Goal: Information Seeking & Learning: Learn about a topic

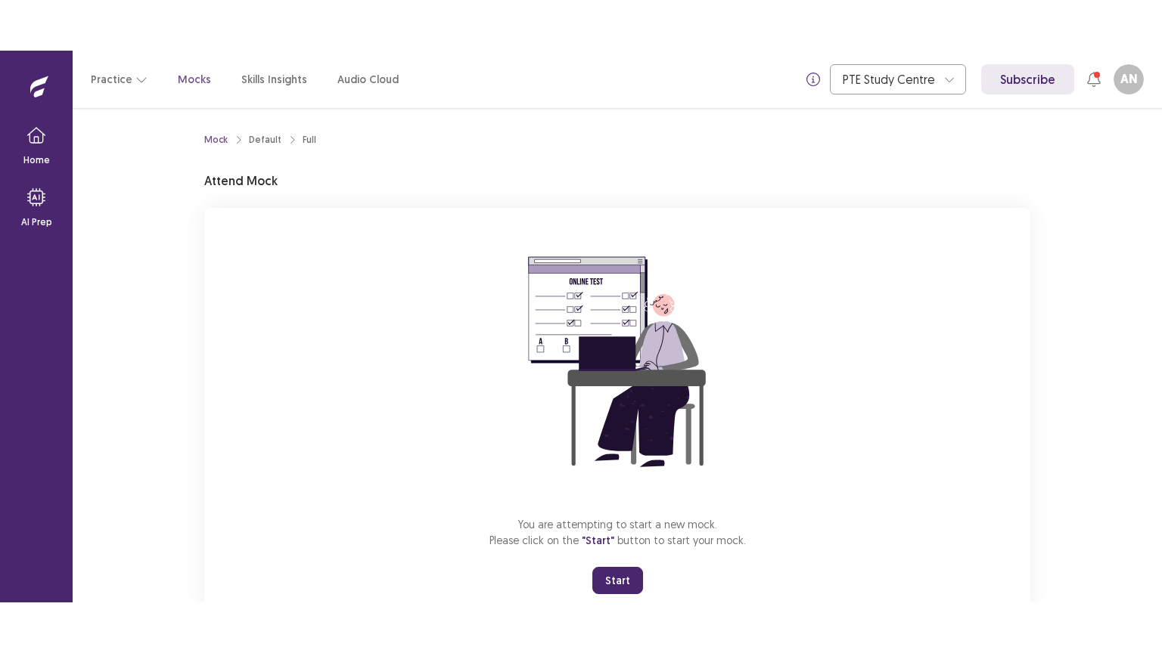
scroll to position [45, 0]
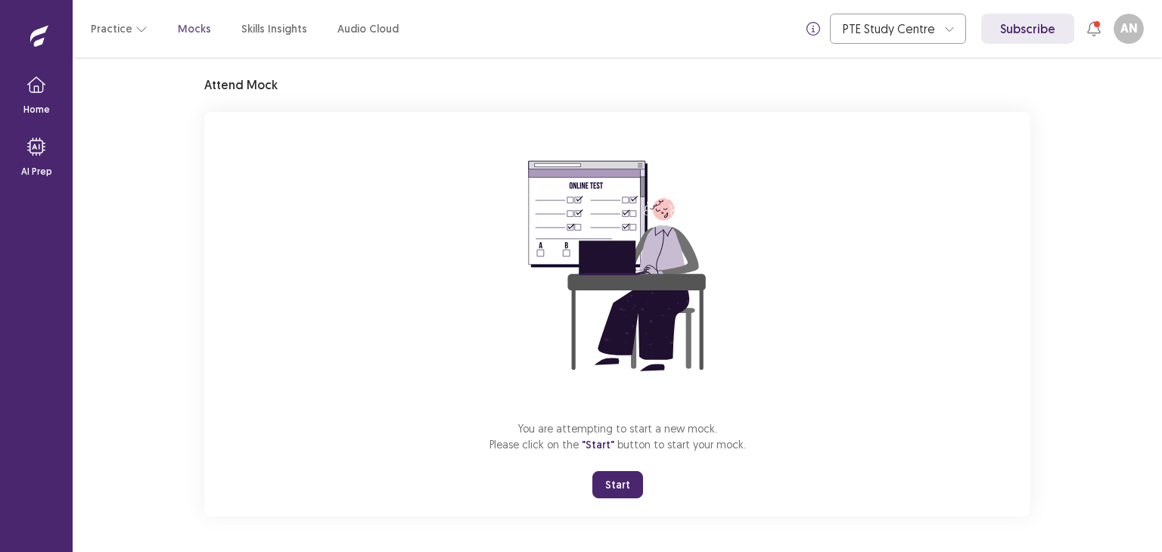
click at [616, 480] on button "Start" at bounding box center [617, 484] width 51 height 27
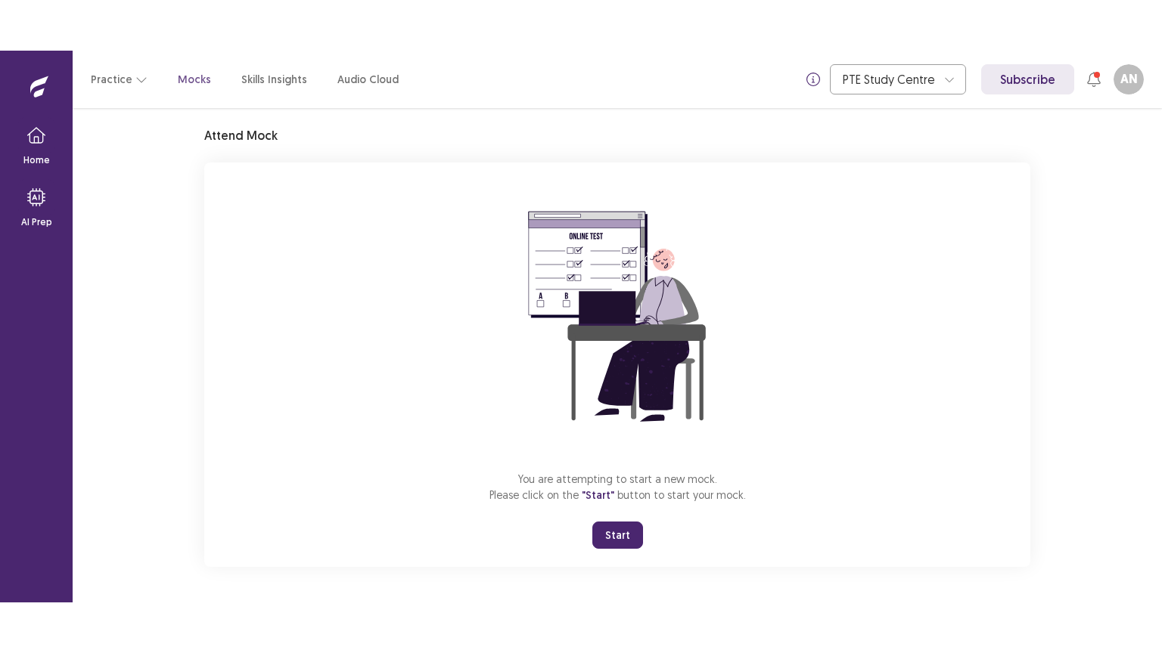
scroll to position [0, 0]
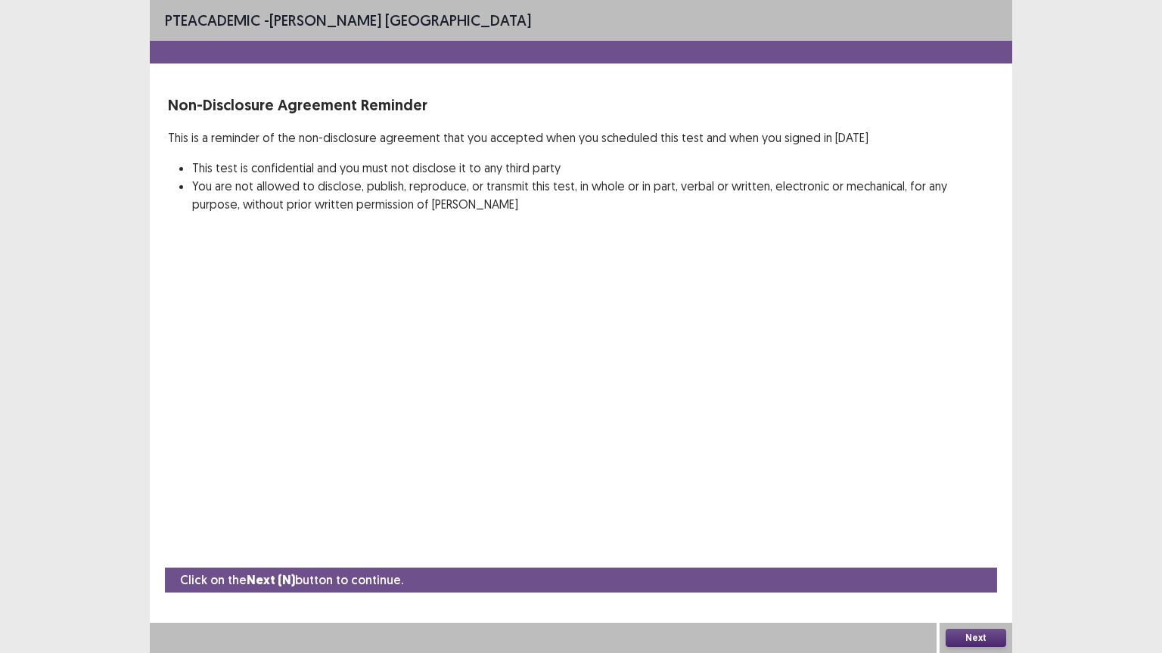
click at [979, 551] on button "Next" at bounding box center [975, 638] width 61 height 18
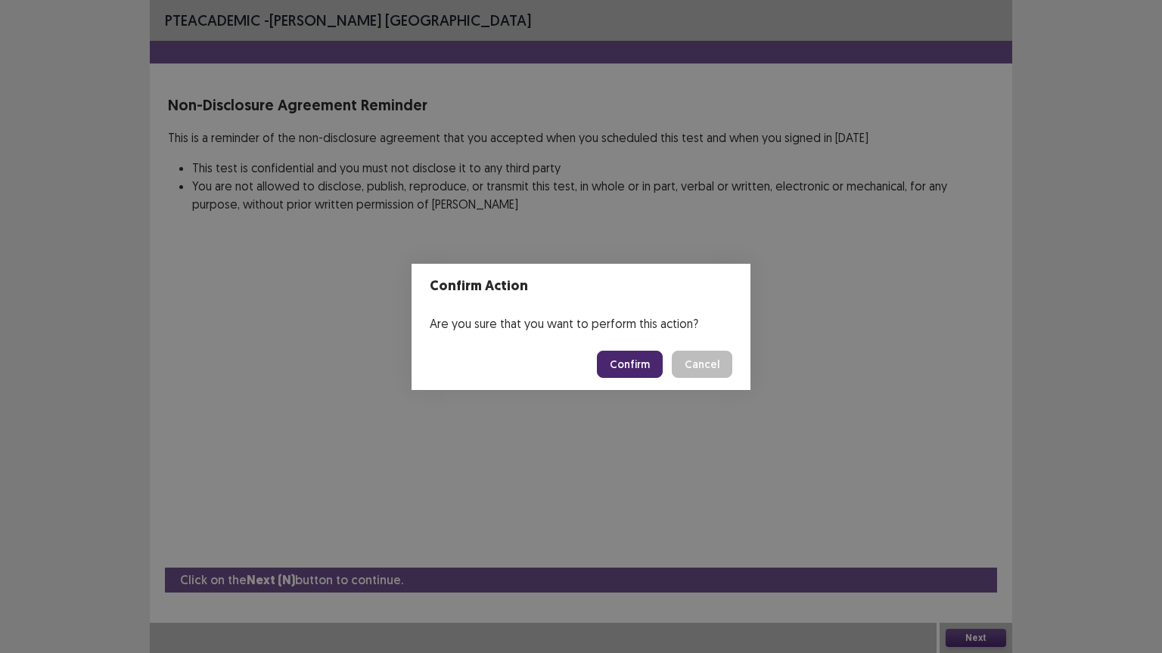
click at [645, 363] on button "Confirm" at bounding box center [630, 364] width 66 height 27
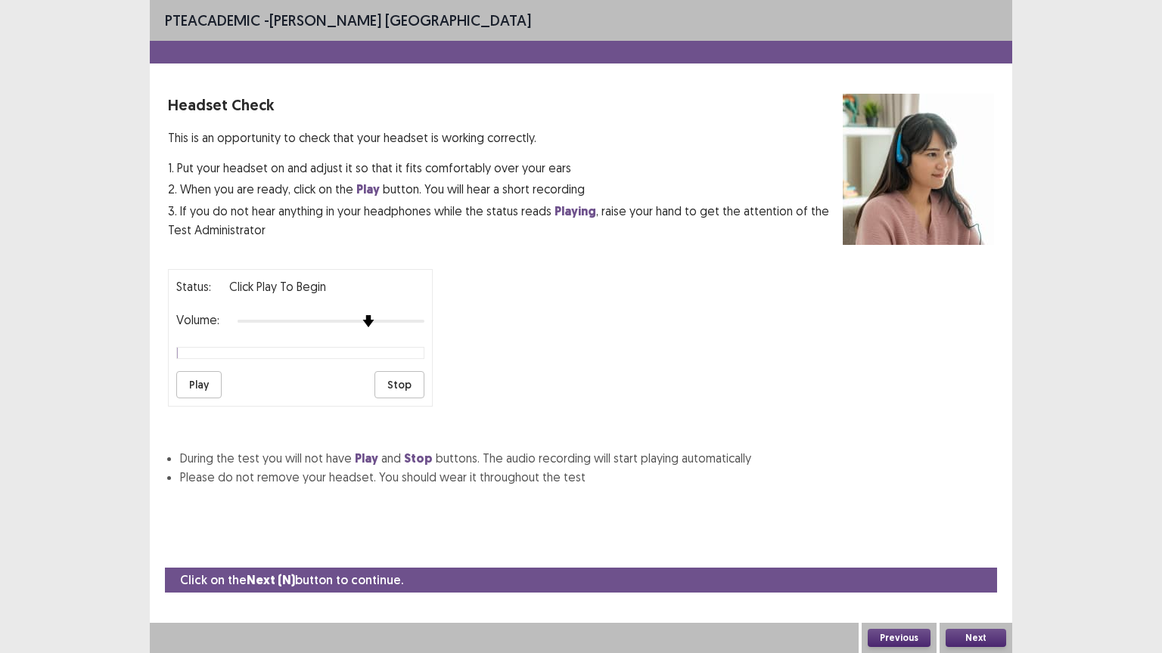
click at [377, 317] on div at bounding box center [330, 321] width 187 height 12
click at [197, 378] on button "Play" at bounding box center [198, 384] width 45 height 27
click at [422, 315] on div at bounding box center [330, 321] width 187 height 12
click at [980, 551] on button "Next" at bounding box center [975, 638] width 61 height 18
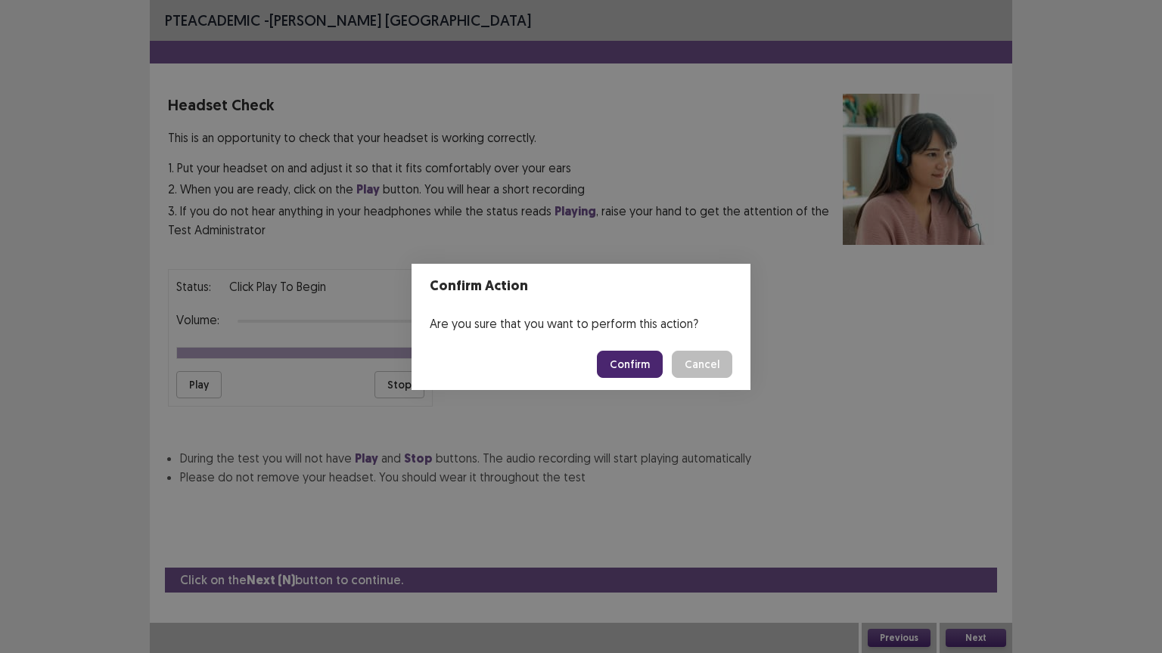
click at [644, 360] on button "Confirm" at bounding box center [630, 364] width 66 height 27
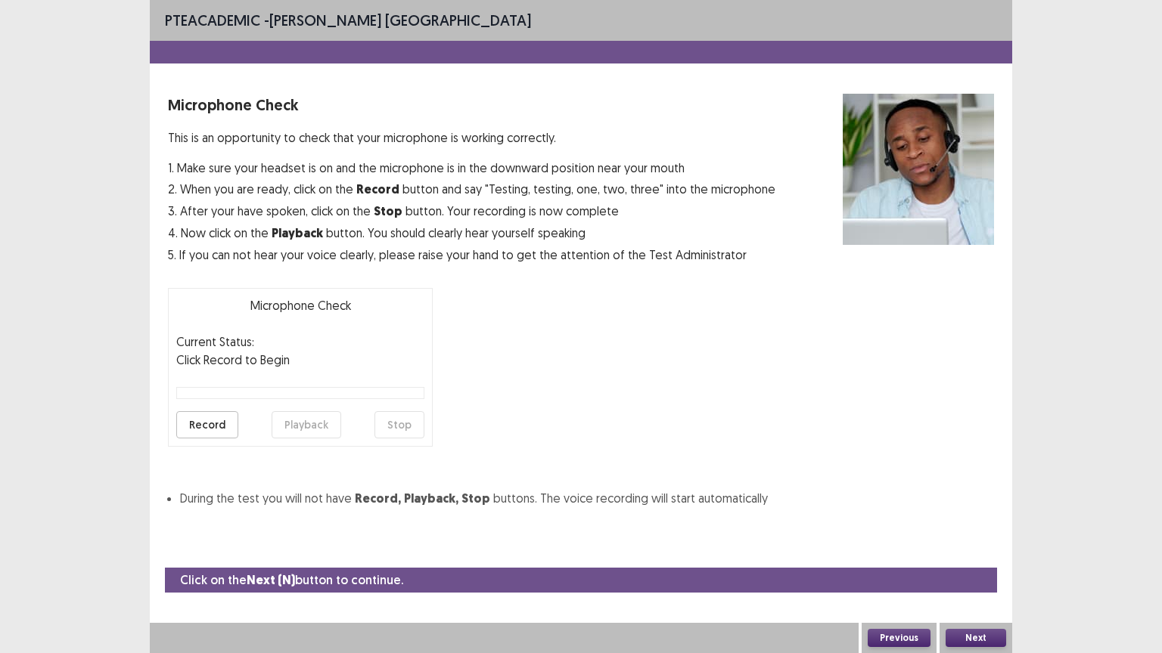
click at [212, 424] on button "Record" at bounding box center [207, 424] width 62 height 27
click at [387, 425] on button "Stop" at bounding box center [399, 424] width 50 height 27
click at [278, 411] on button "Playback" at bounding box center [307, 424] width 70 height 27
click at [995, 551] on button "Next" at bounding box center [975, 638] width 61 height 18
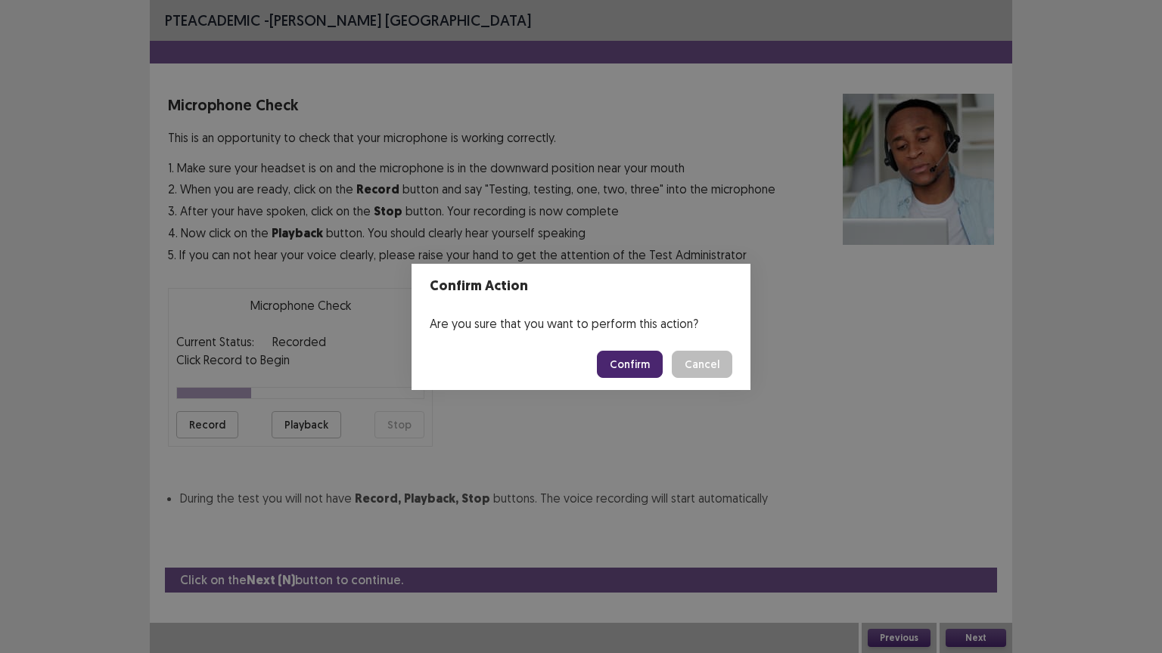
click at [640, 362] on button "Confirm" at bounding box center [630, 364] width 66 height 27
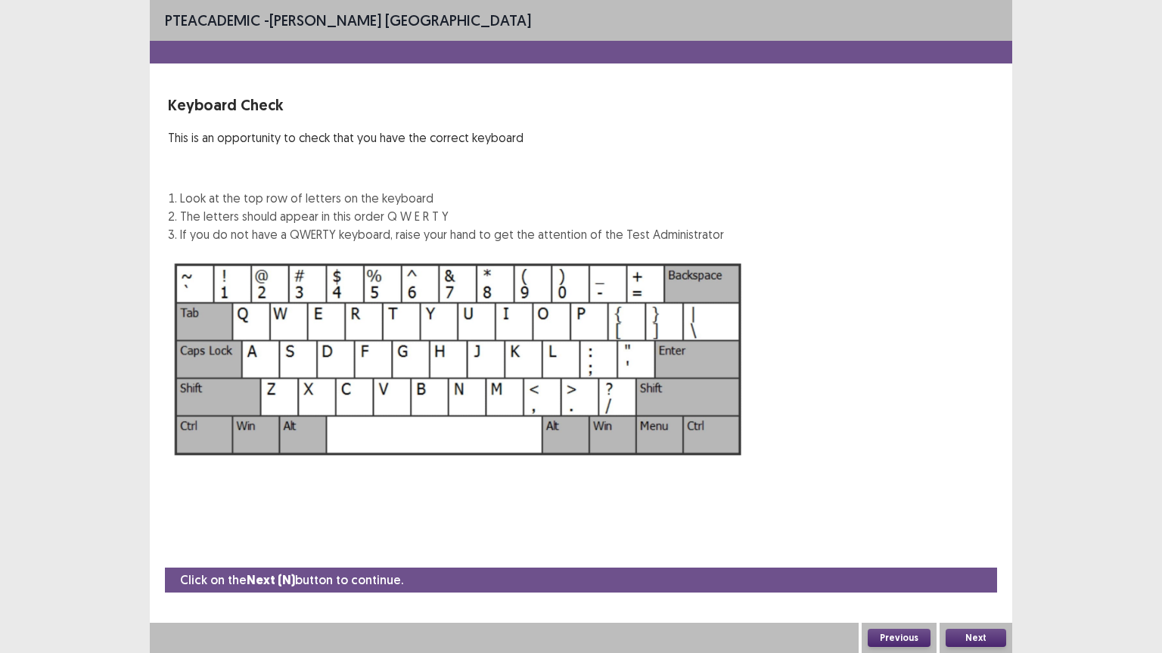
click at [640, 362] on img at bounding box center [458, 360] width 581 height 208
click at [970, 551] on button "Next" at bounding box center [975, 638] width 61 height 18
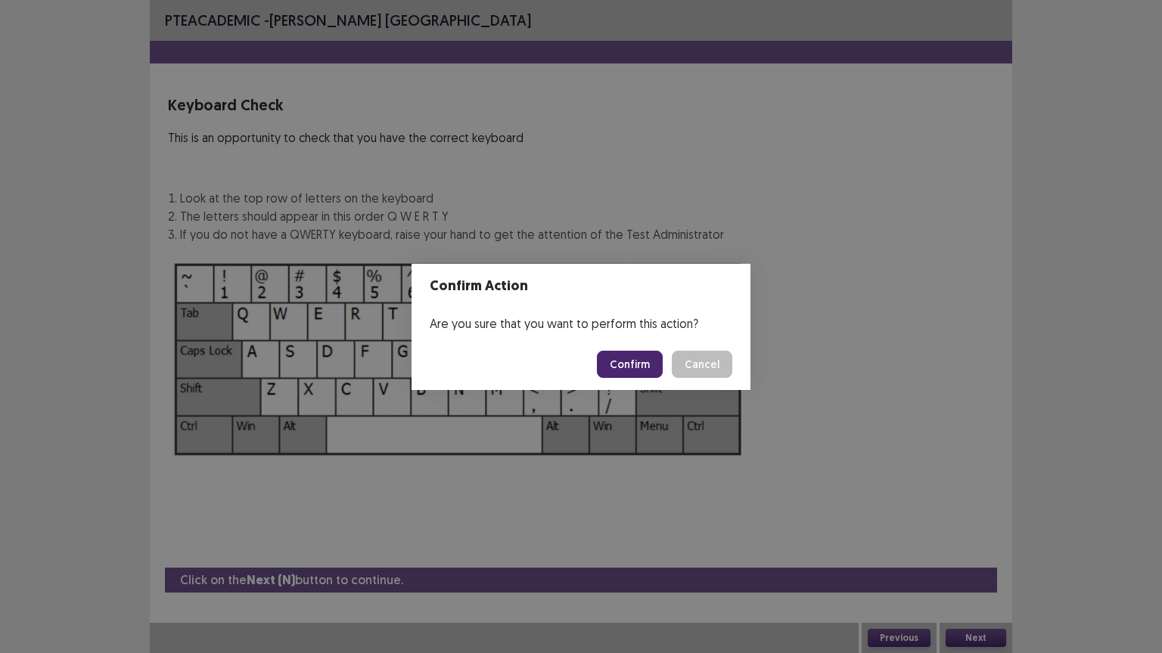
click at [630, 360] on button "Confirm" at bounding box center [630, 364] width 66 height 27
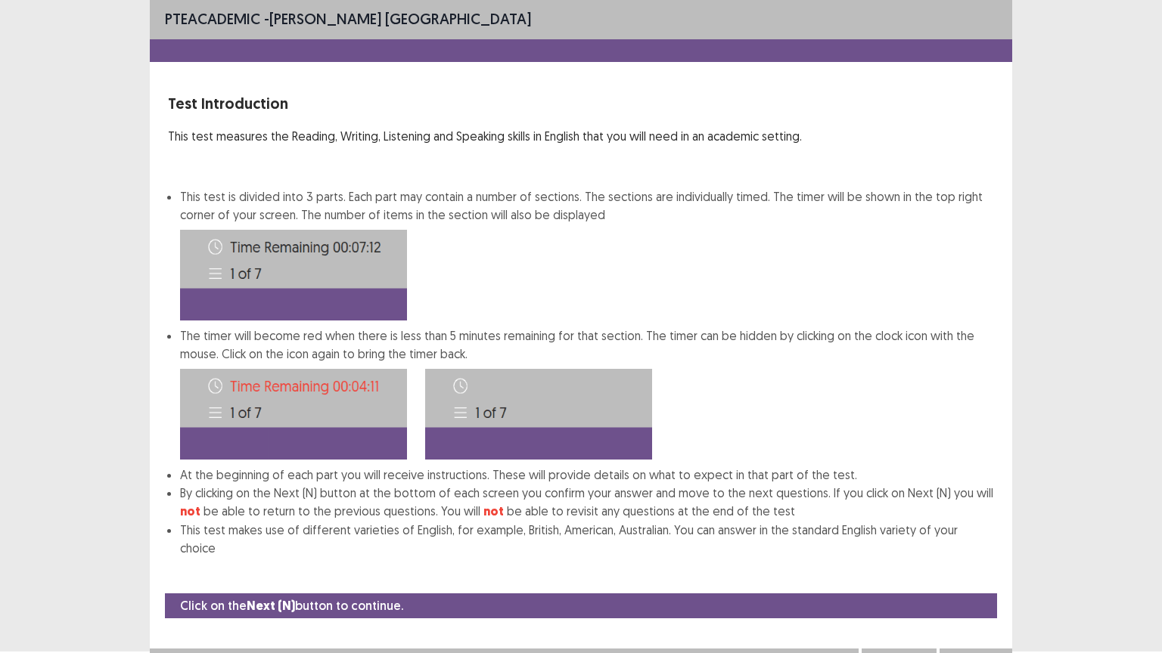
scroll to position [8, 0]
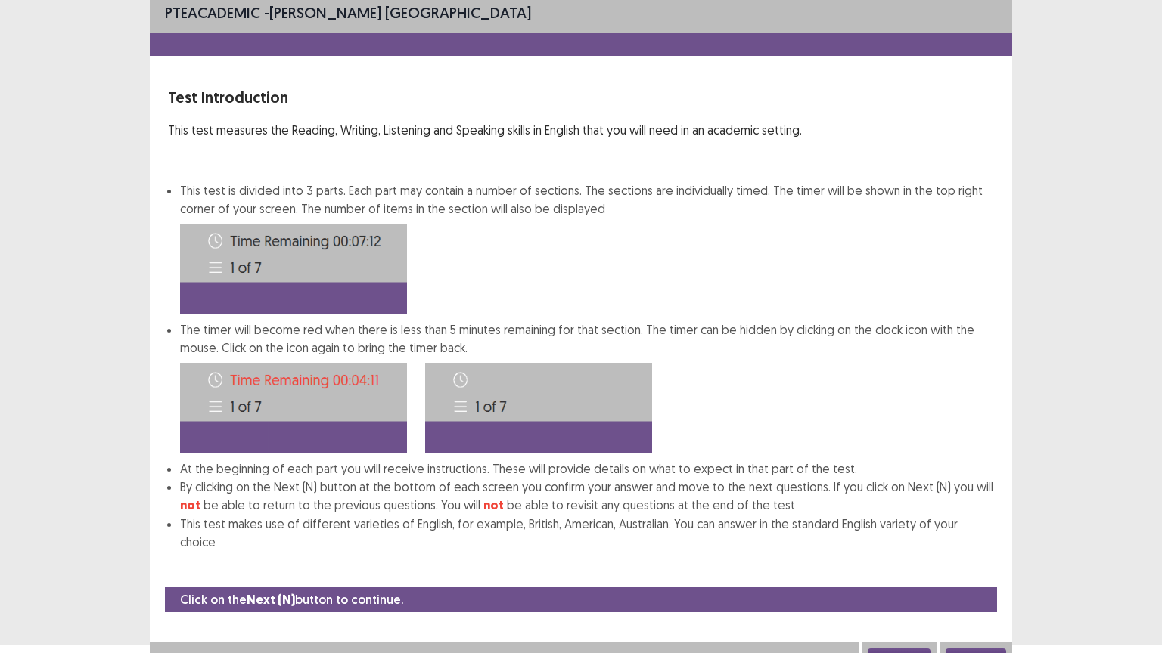
click at [989, 551] on button "Next" at bounding box center [975, 658] width 61 height 18
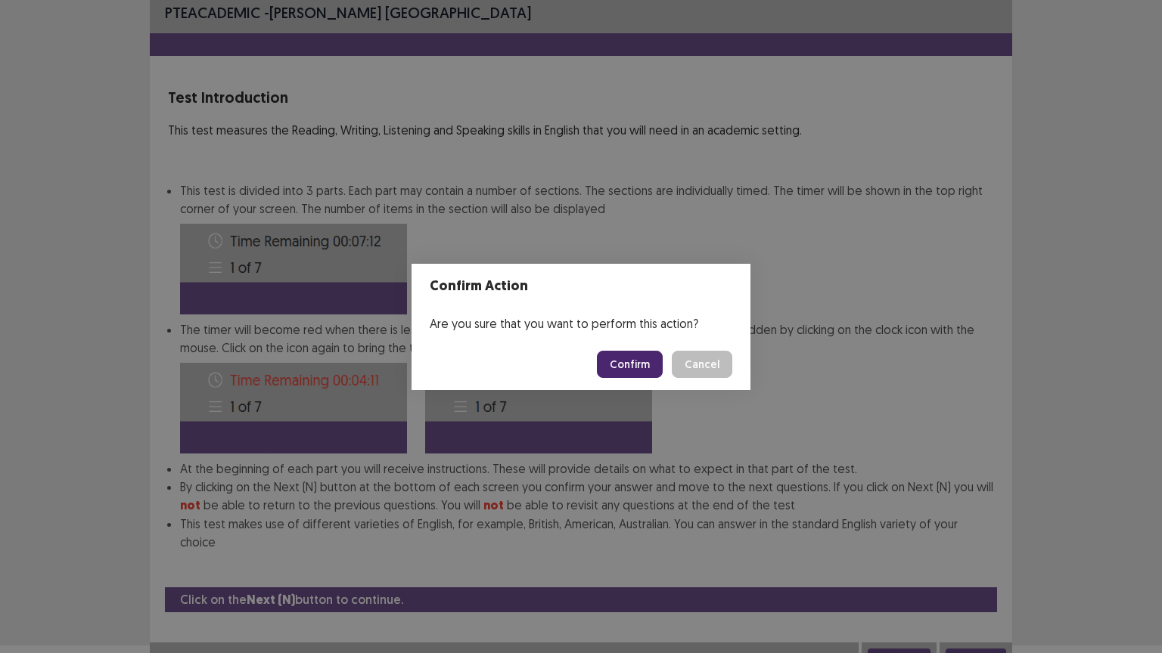
click at [640, 357] on button "Confirm" at bounding box center [630, 364] width 66 height 27
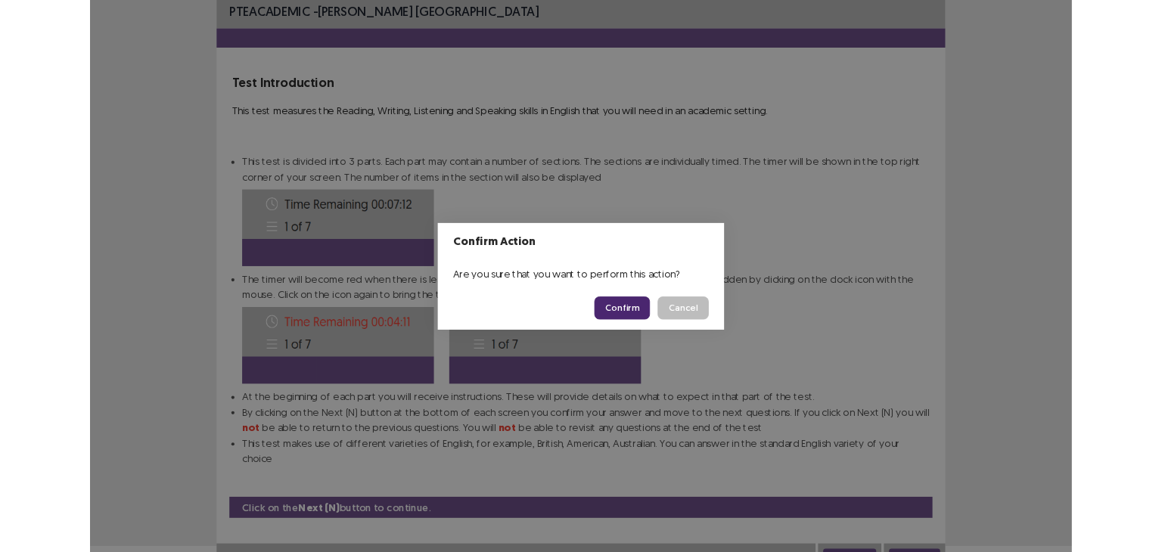
scroll to position [0, 0]
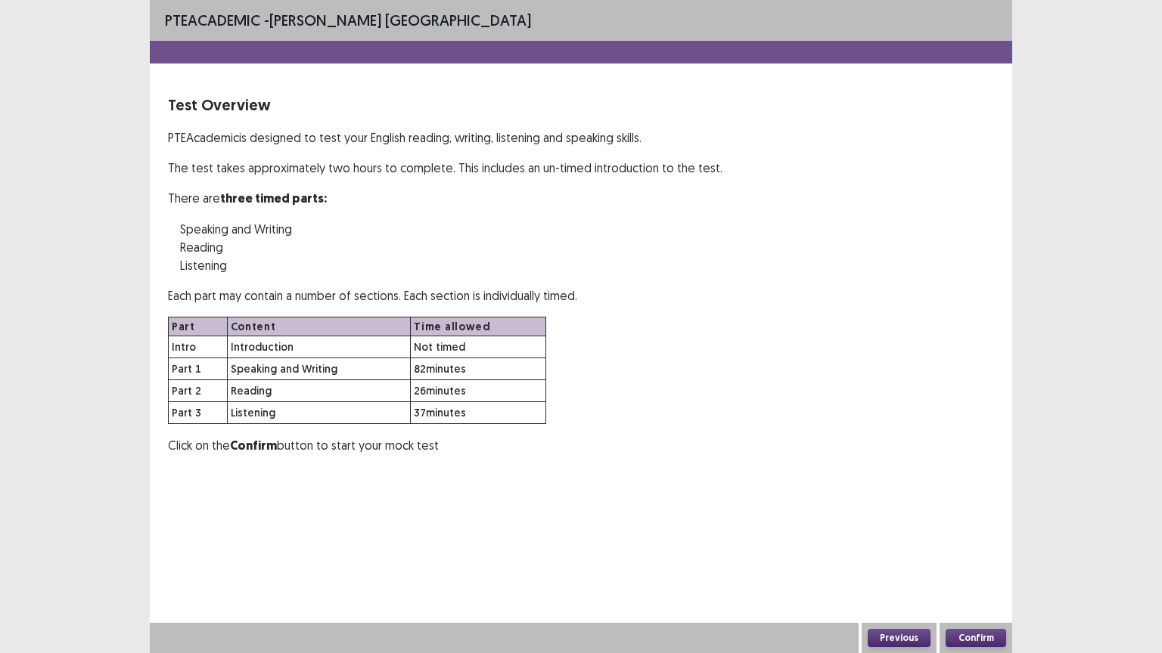
click at [982, 551] on button "Confirm" at bounding box center [975, 638] width 61 height 18
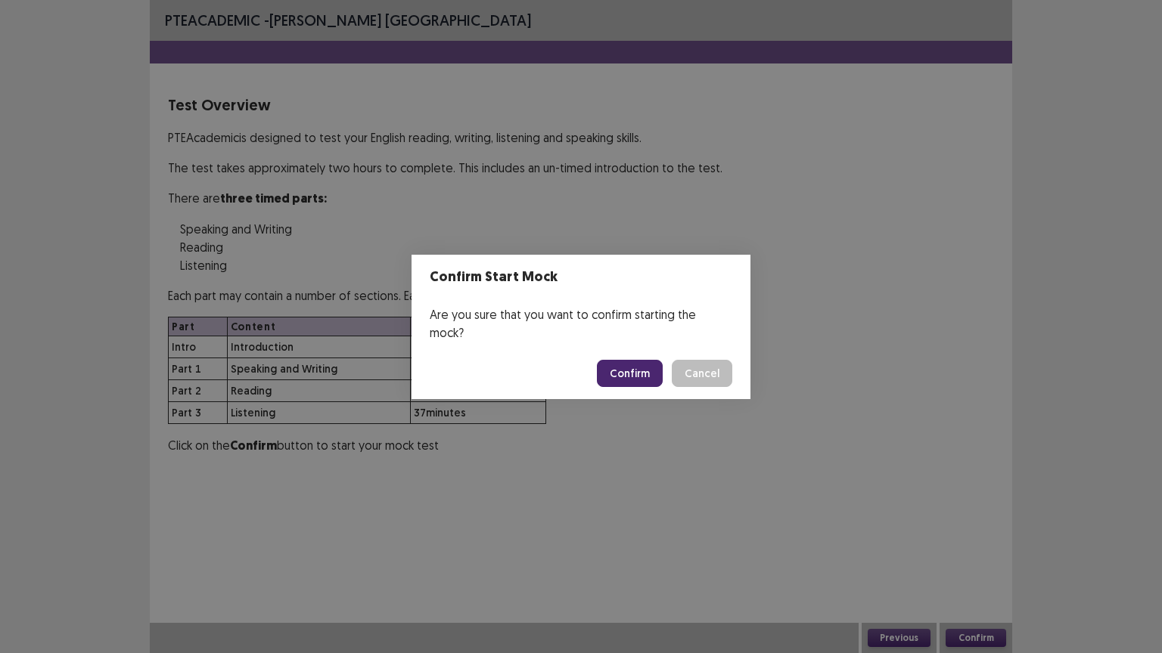
click at [638, 367] on button "Confirm" at bounding box center [630, 373] width 66 height 27
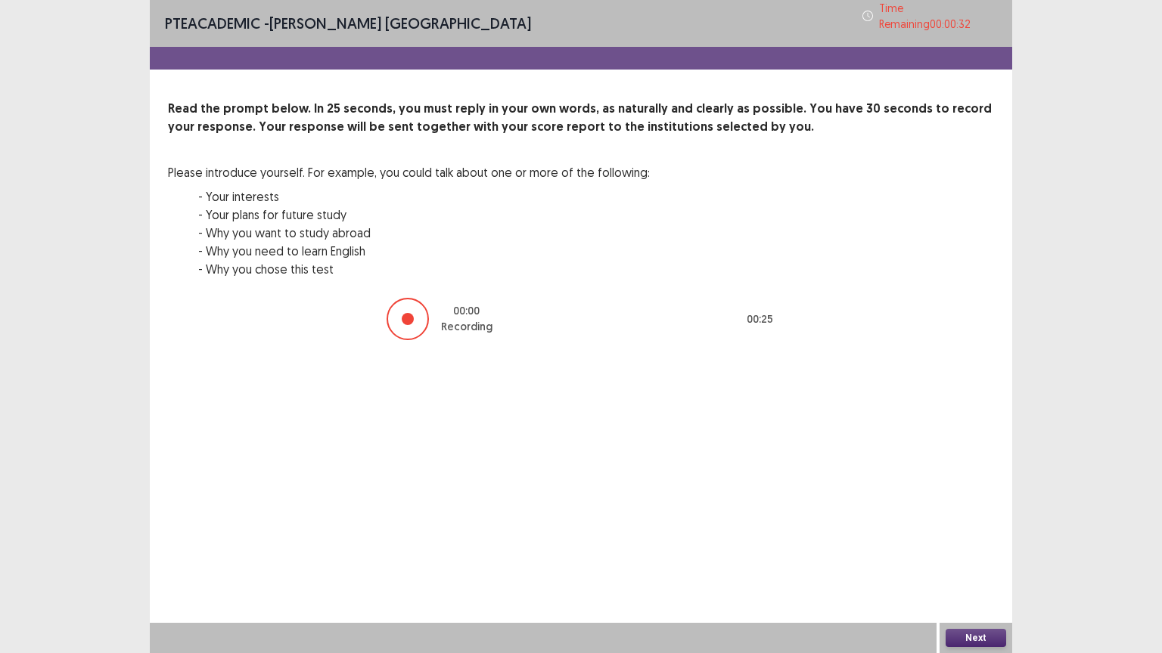
click at [948, 551] on button "Next" at bounding box center [975, 638] width 61 height 18
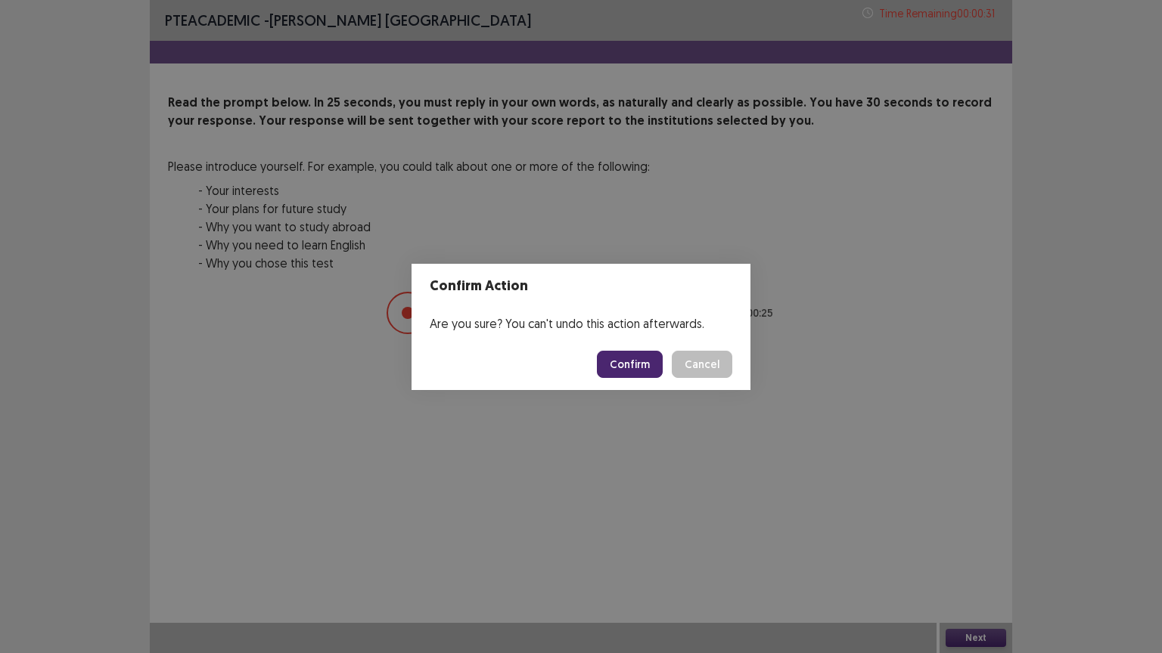
click at [626, 360] on button "Confirm" at bounding box center [630, 364] width 66 height 27
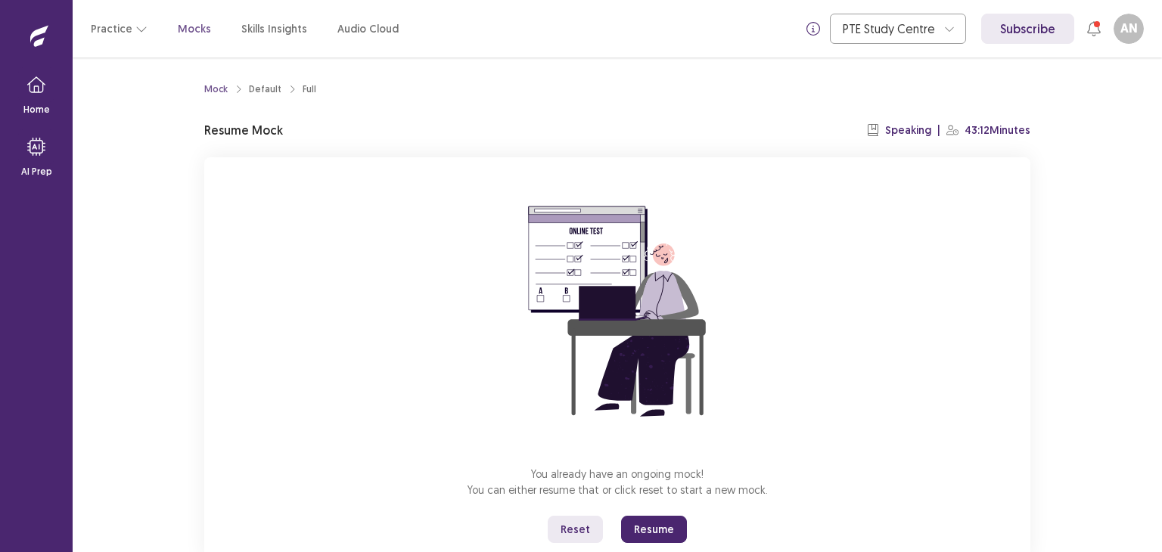
click at [663, 531] on button "Resume" at bounding box center [654, 529] width 66 height 27
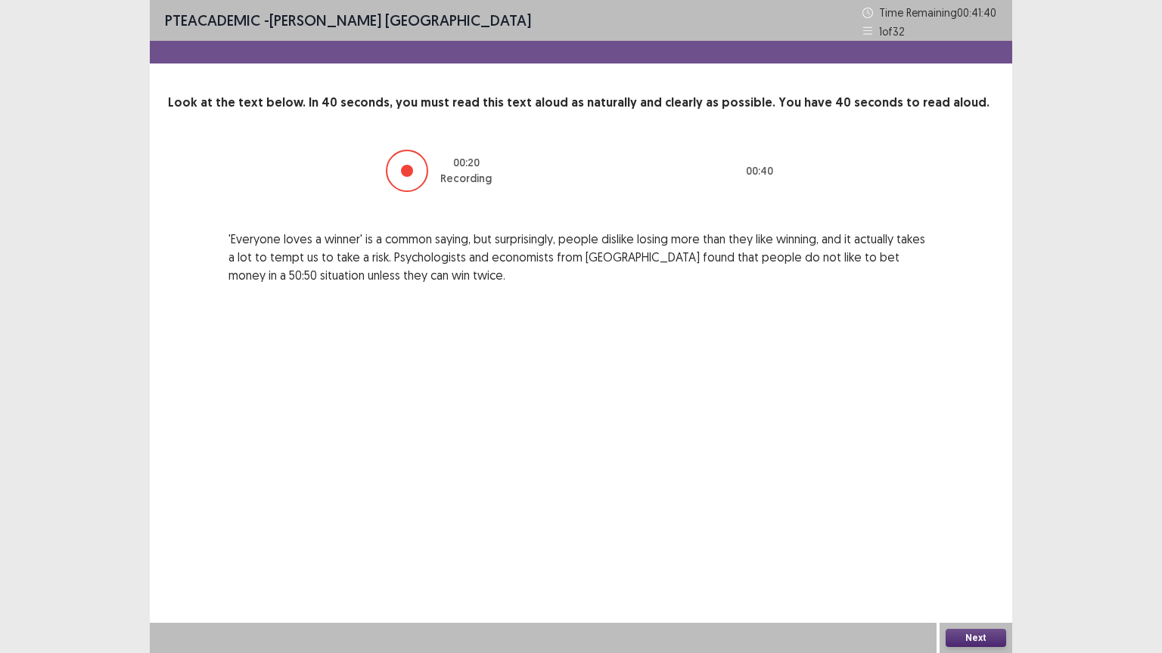
click at [983, 551] on button "Next" at bounding box center [975, 638] width 61 height 18
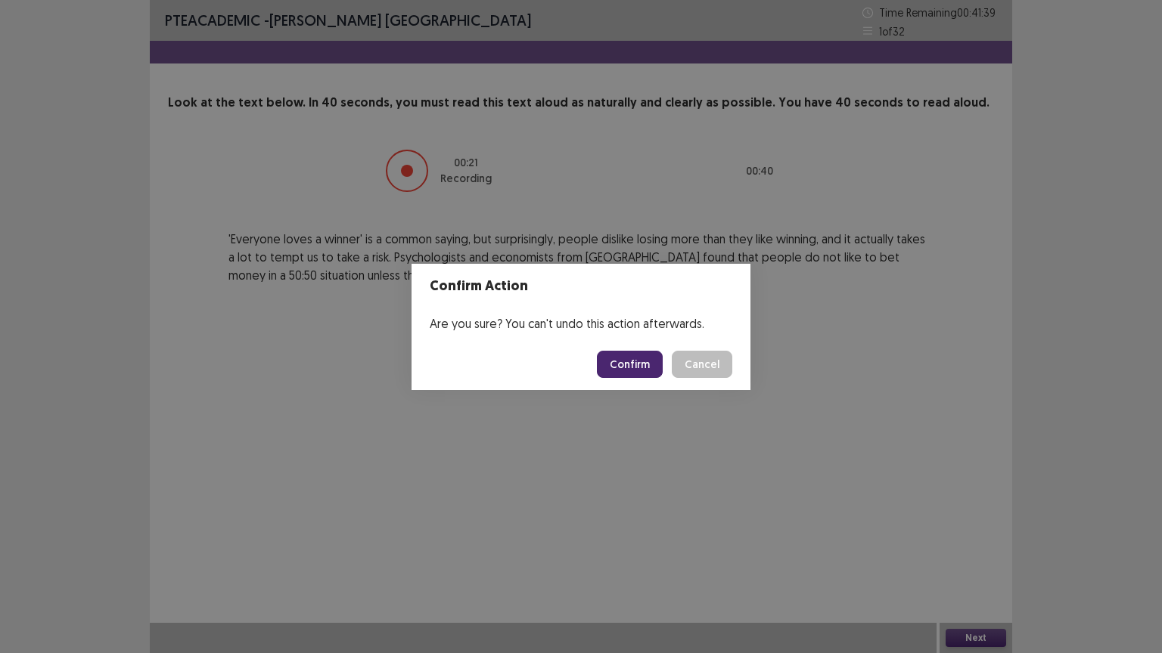
click at [635, 357] on button "Confirm" at bounding box center [630, 364] width 66 height 27
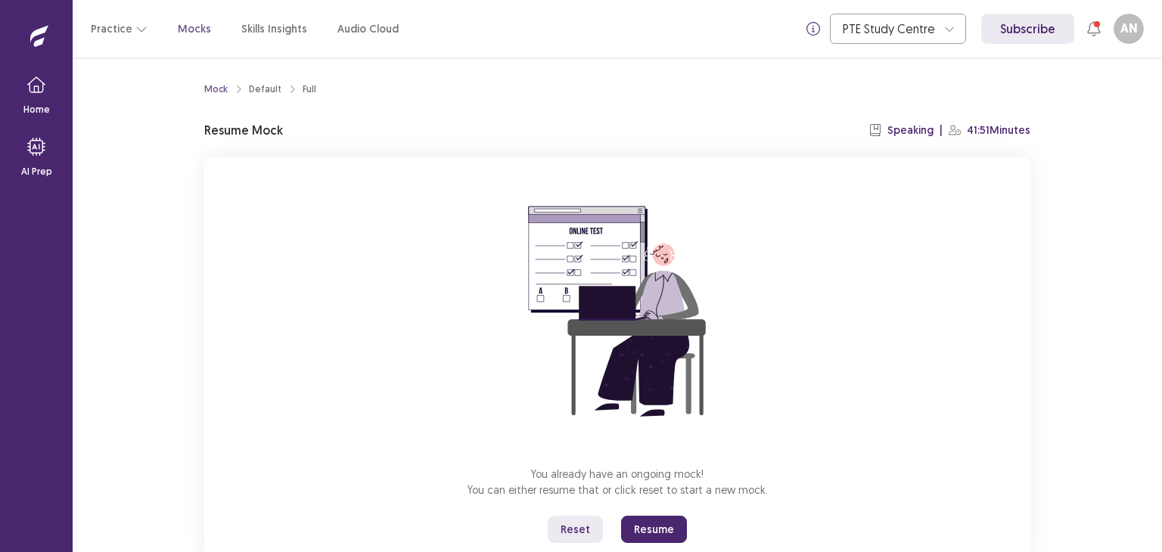
click at [584, 529] on button "Reset" at bounding box center [575, 529] width 55 height 27
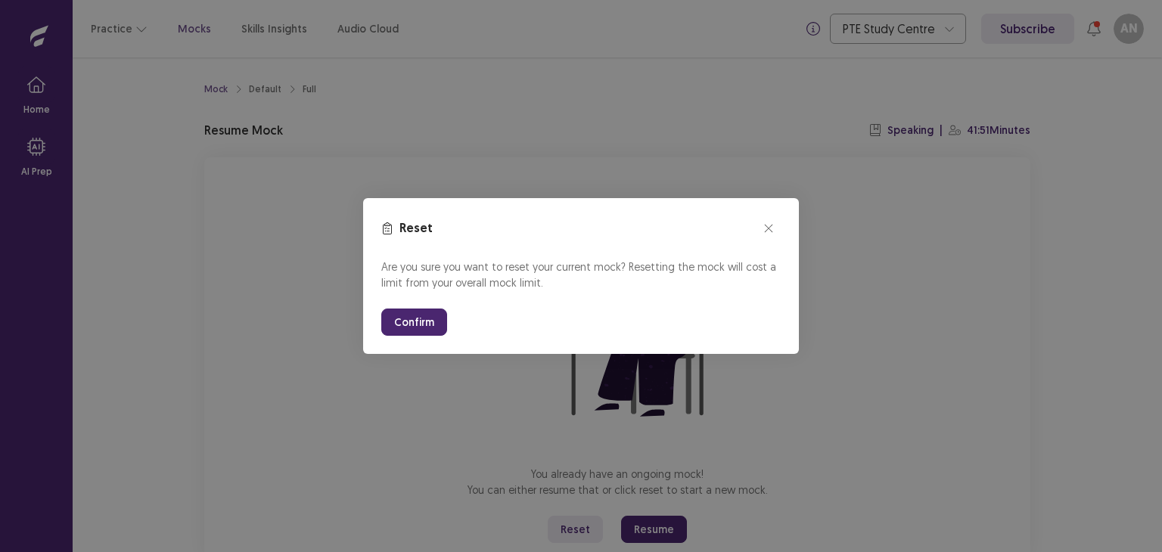
click at [401, 326] on button "Confirm" at bounding box center [414, 322] width 66 height 27
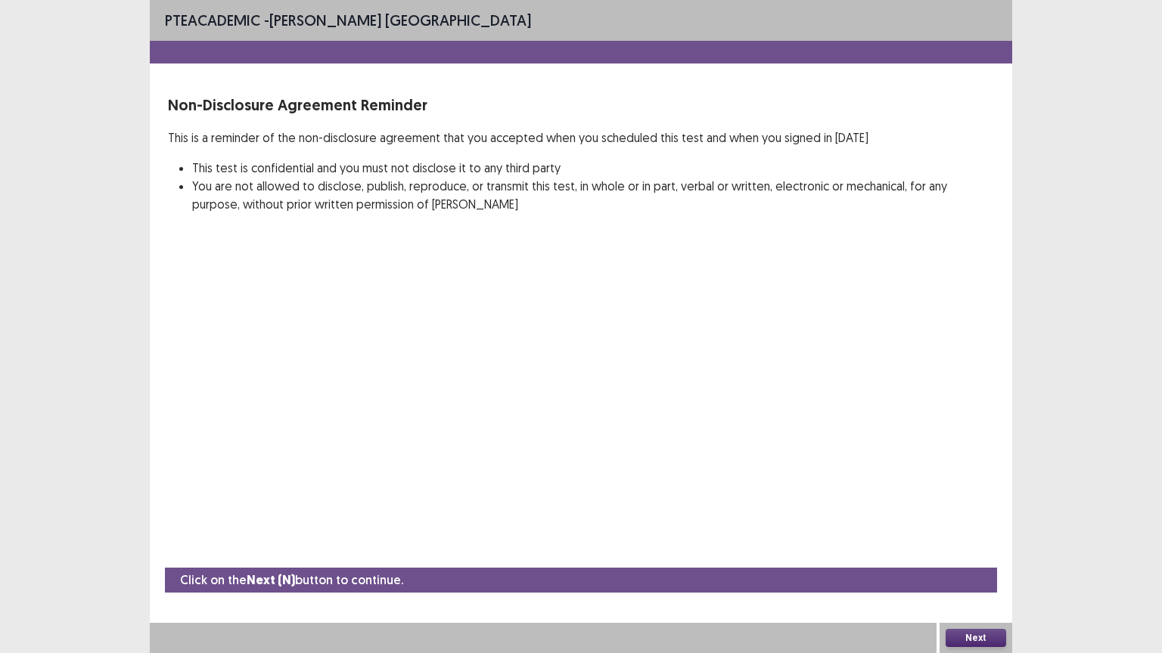
drag, startPoint x: 401, startPoint y: 392, endPoint x: 643, endPoint y: 464, distance: 252.7
click at [969, 551] on button "Next" at bounding box center [975, 638] width 61 height 18
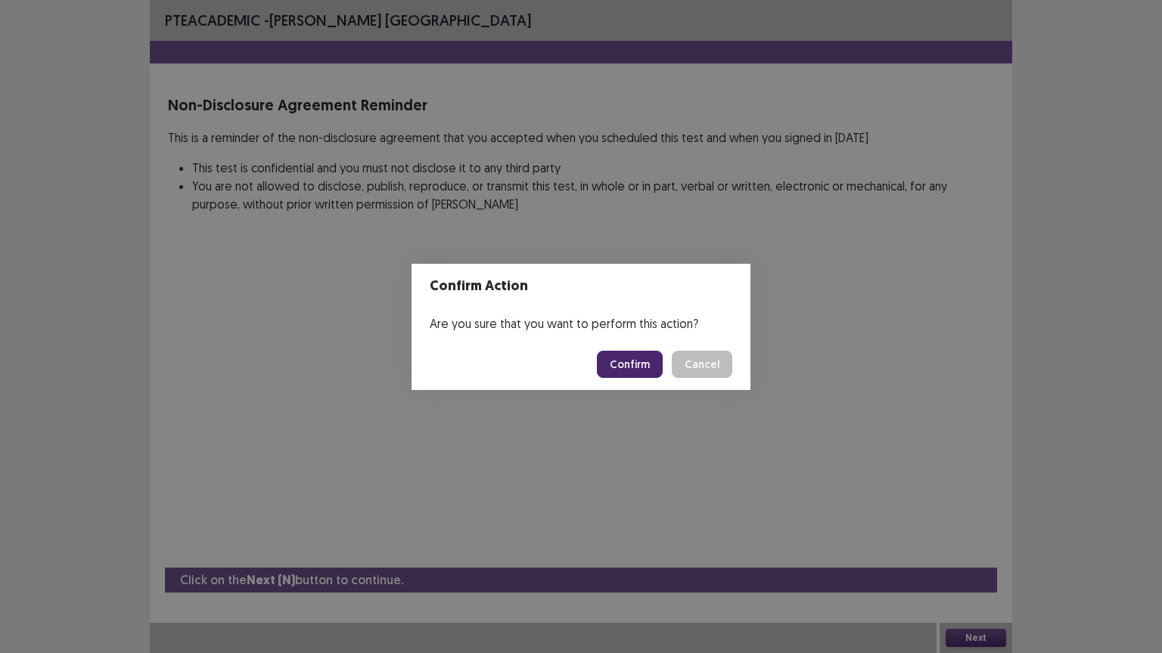
click at [632, 363] on button "Confirm" at bounding box center [630, 364] width 66 height 27
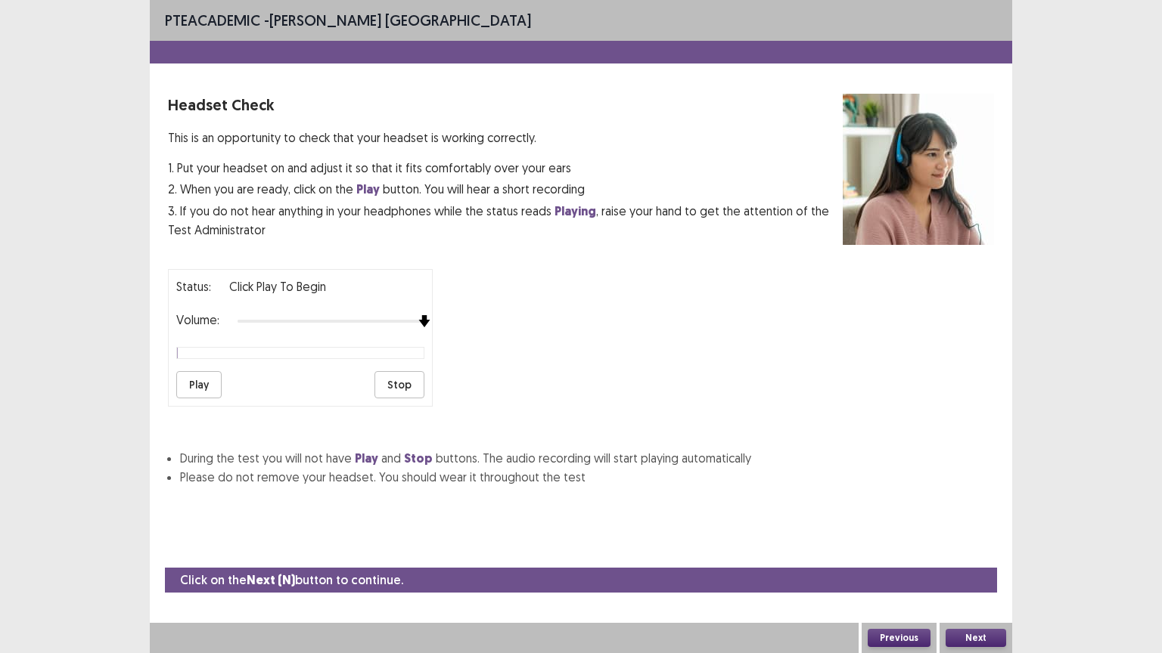
click at [423, 315] on div at bounding box center [330, 321] width 187 height 12
click at [185, 383] on button "Play" at bounding box center [198, 384] width 45 height 27
click at [387, 381] on button "Stop" at bounding box center [399, 384] width 50 height 27
click at [983, 551] on button "Next" at bounding box center [975, 638] width 61 height 18
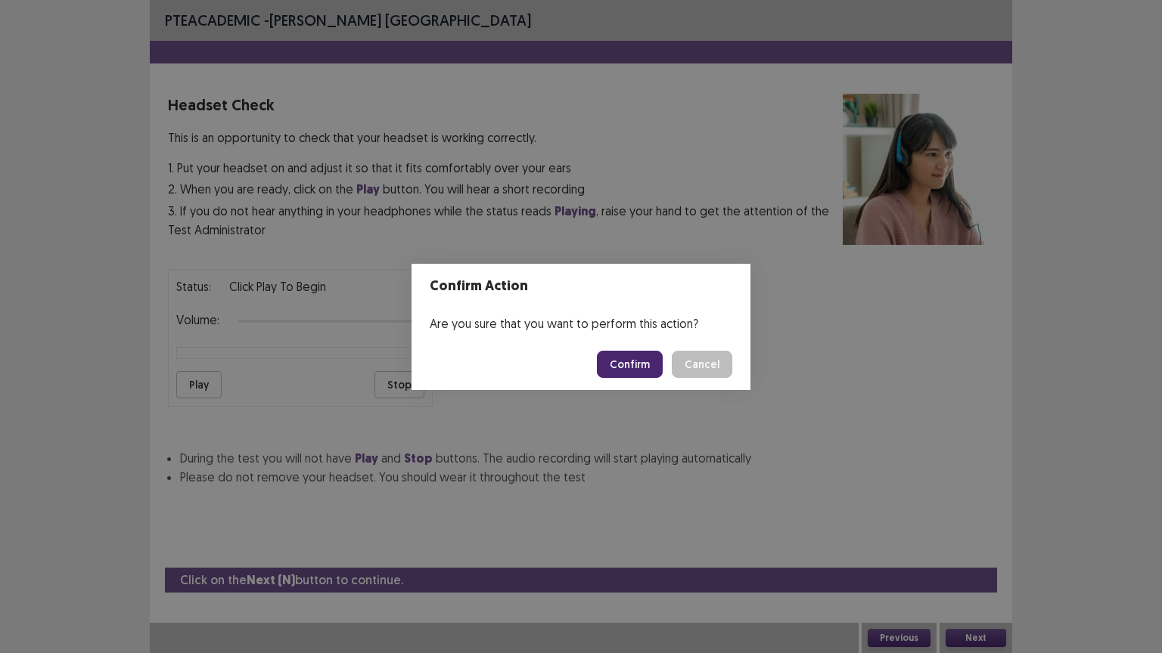
click at [623, 357] on button "Confirm" at bounding box center [630, 364] width 66 height 27
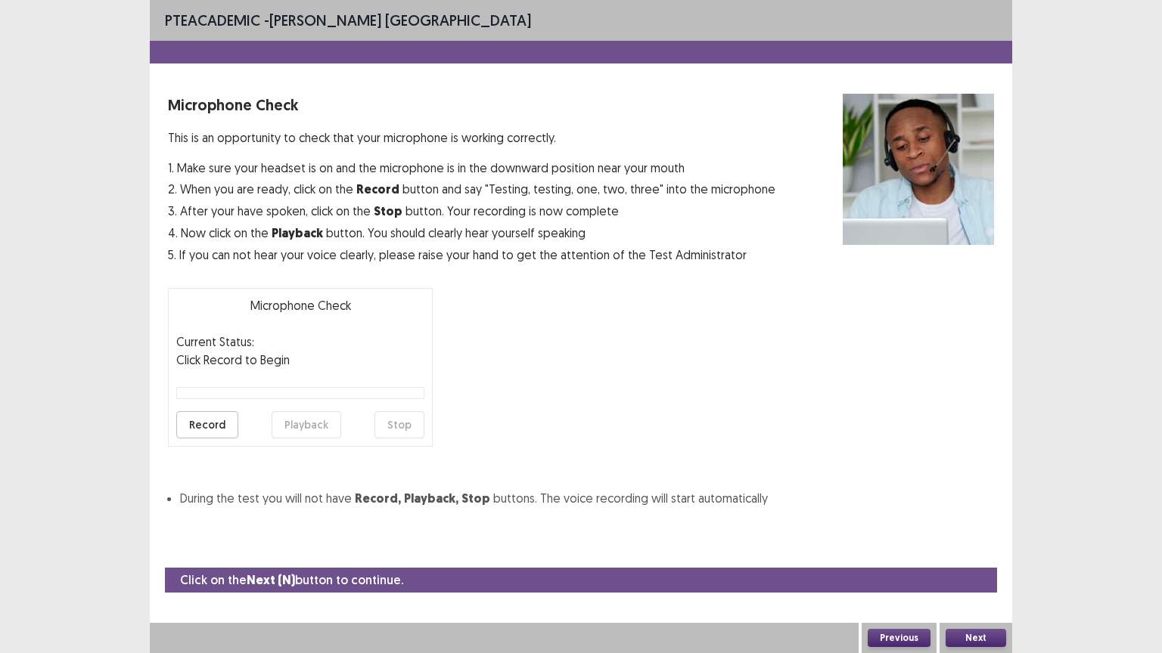
click at [209, 424] on button "Record" at bounding box center [207, 424] width 62 height 27
click at [402, 424] on button "Stop" at bounding box center [399, 424] width 50 height 27
click at [305, 424] on button "Playback" at bounding box center [307, 424] width 70 height 27
click at [973, 551] on button "Next" at bounding box center [975, 638] width 61 height 18
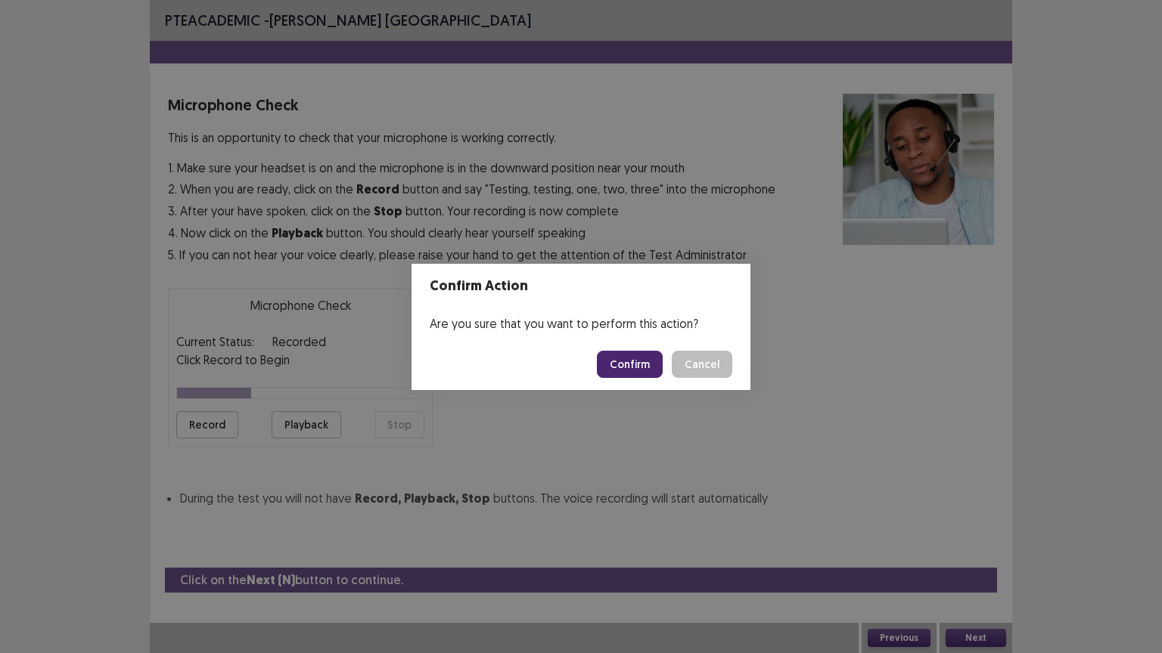
click at [637, 366] on button "Confirm" at bounding box center [630, 364] width 66 height 27
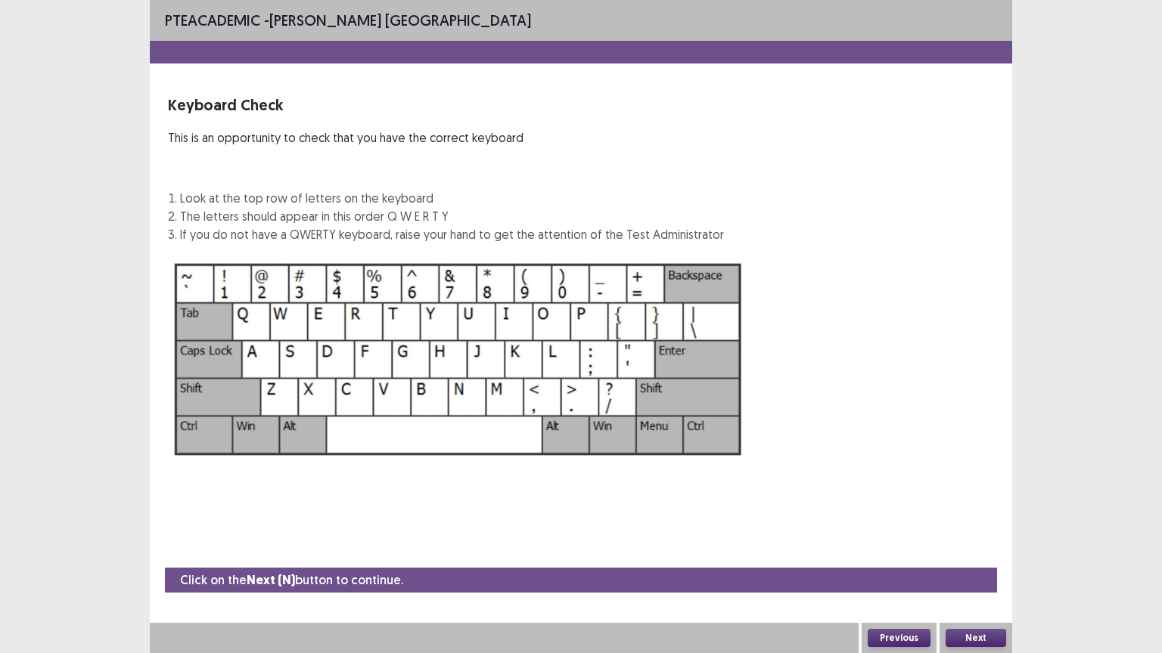
click at [973, 551] on button "Next" at bounding box center [975, 638] width 61 height 18
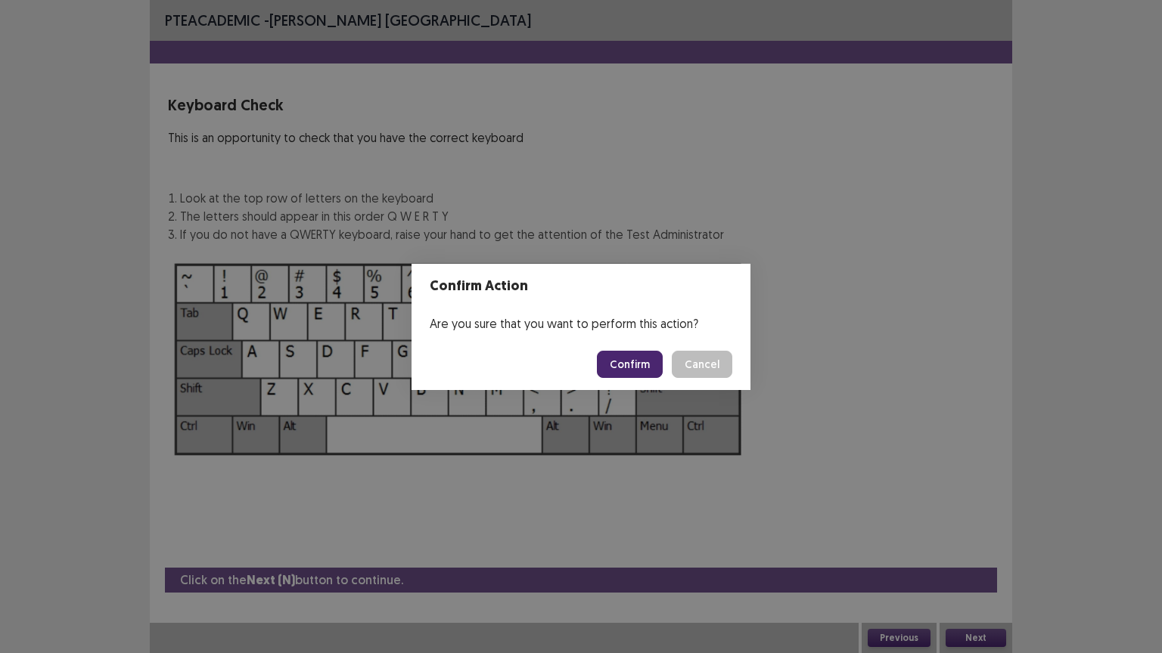
click at [637, 371] on button "Confirm" at bounding box center [630, 364] width 66 height 27
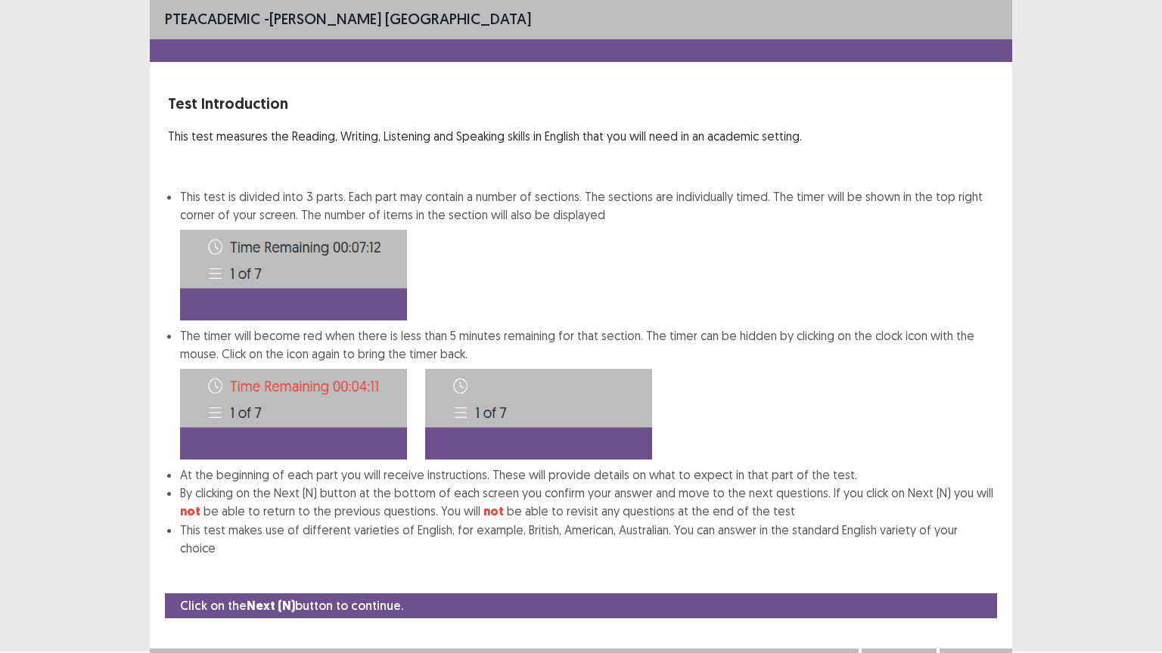
scroll to position [8, 0]
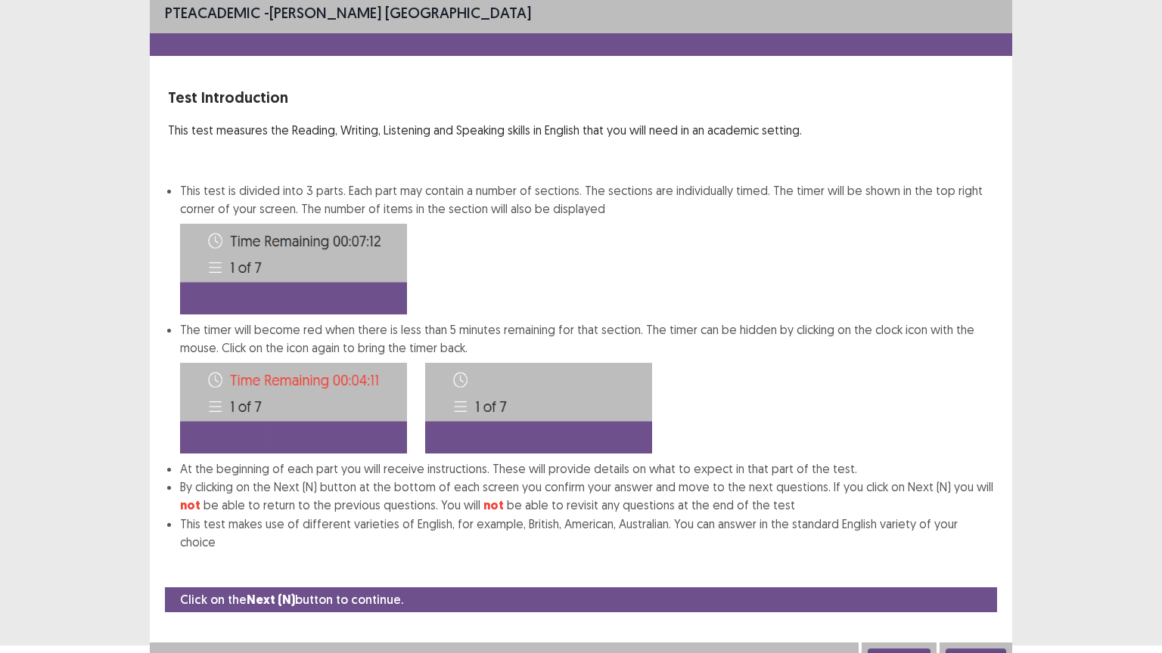
click at [970, 551] on div "Next" at bounding box center [975, 658] width 73 height 30
click at [973, 551] on button "Next" at bounding box center [975, 658] width 61 height 18
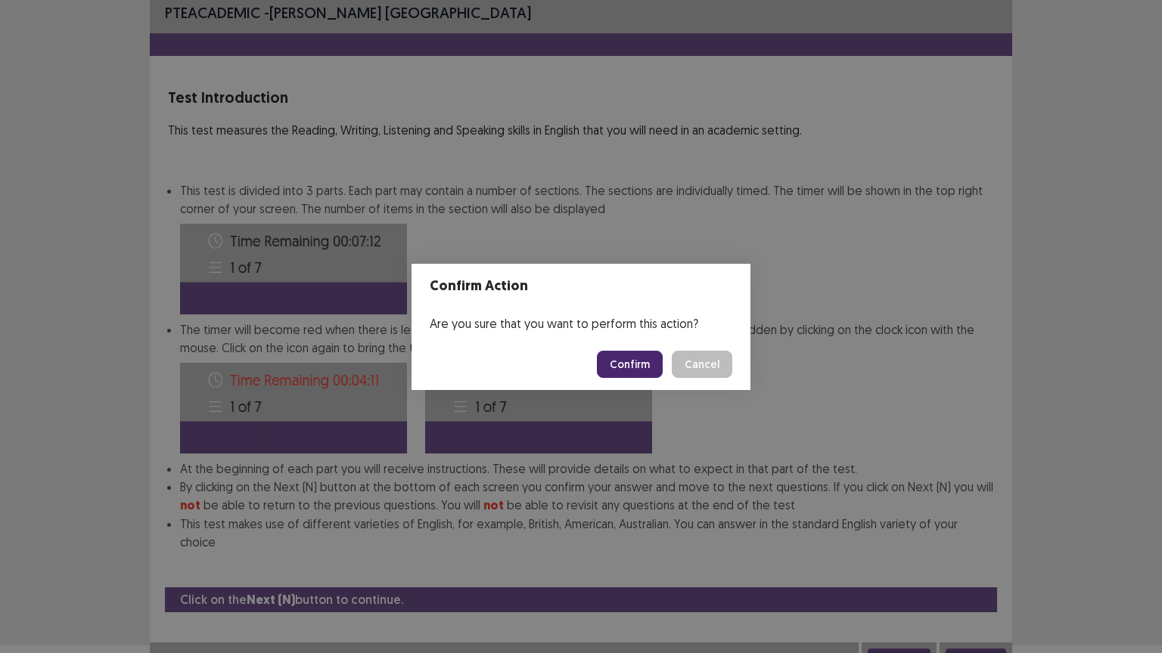
click at [642, 371] on button "Confirm" at bounding box center [630, 364] width 66 height 27
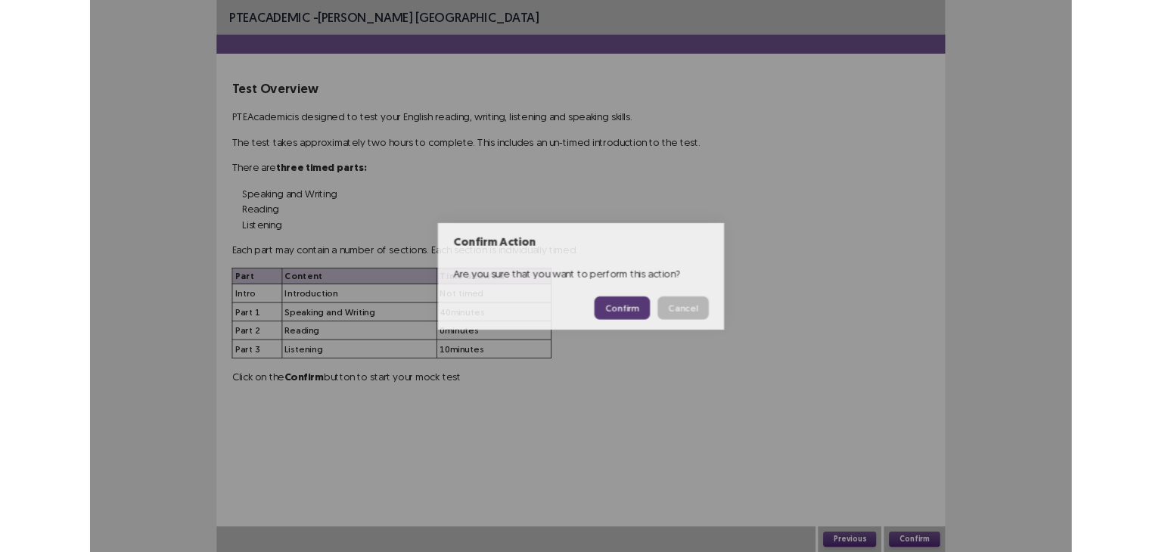
scroll to position [0, 0]
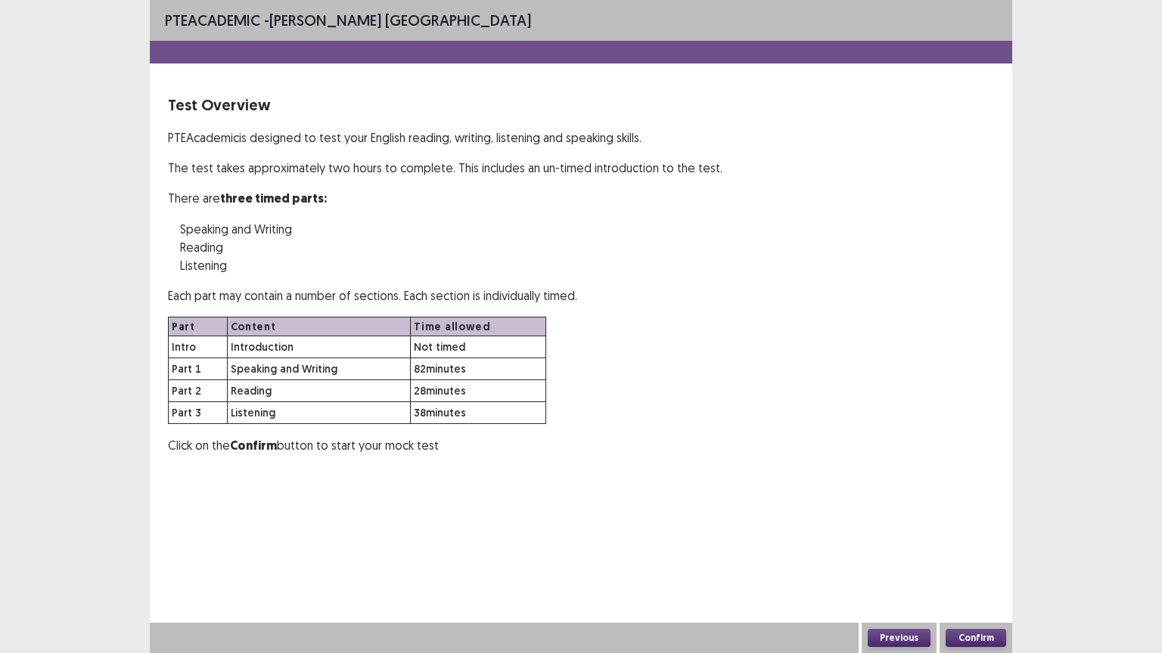
click at [997, 551] on button "Confirm" at bounding box center [975, 638] width 61 height 18
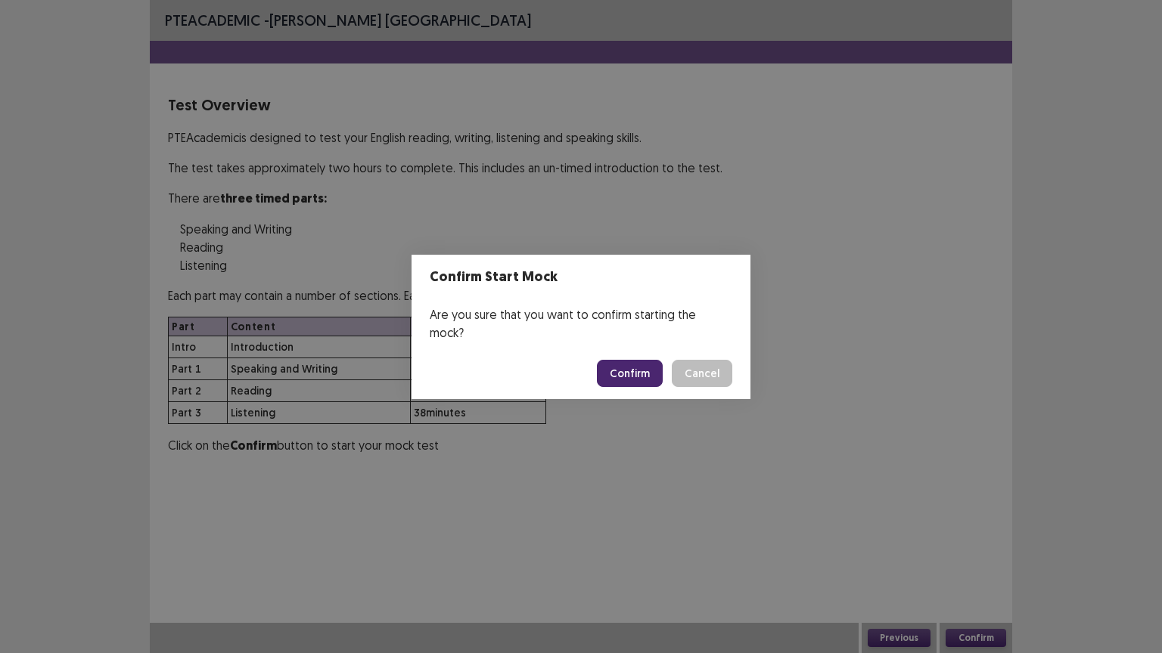
click at [625, 369] on button "Confirm" at bounding box center [630, 373] width 66 height 27
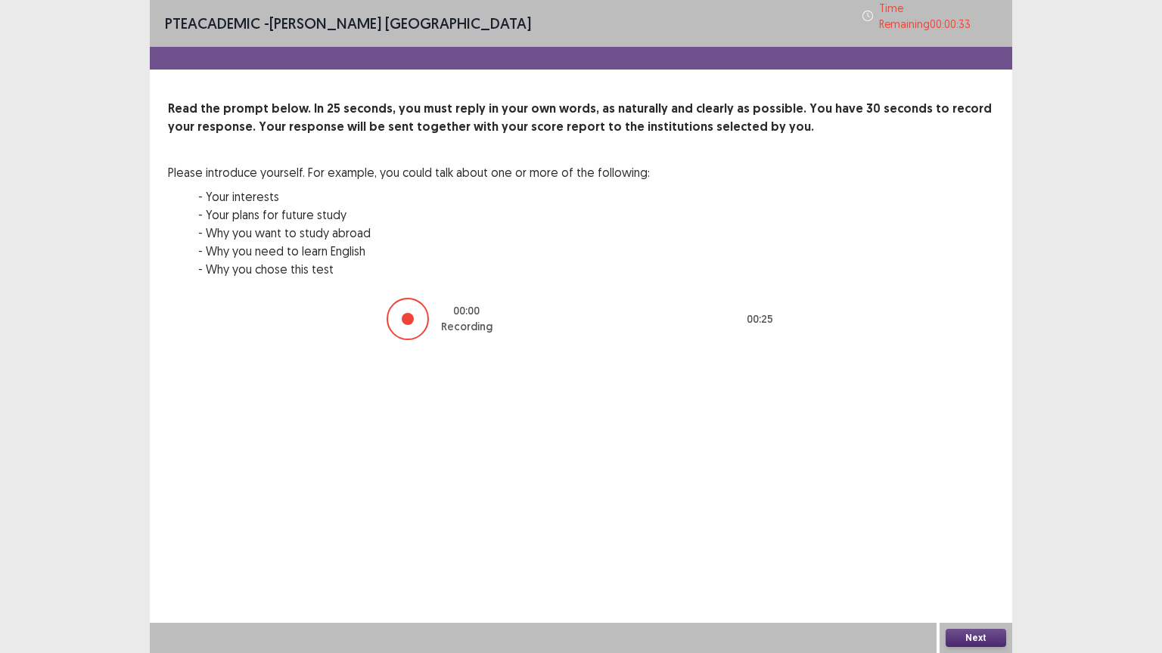
click at [964, 551] on button "Next" at bounding box center [975, 638] width 61 height 18
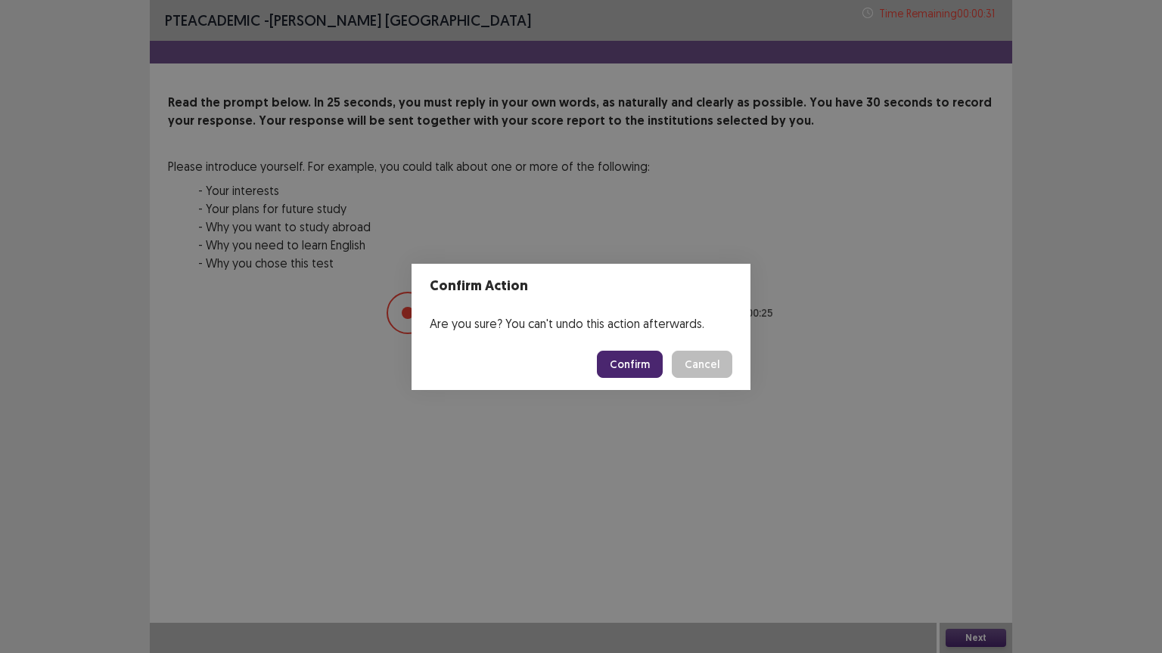
click at [647, 366] on button "Confirm" at bounding box center [630, 364] width 66 height 27
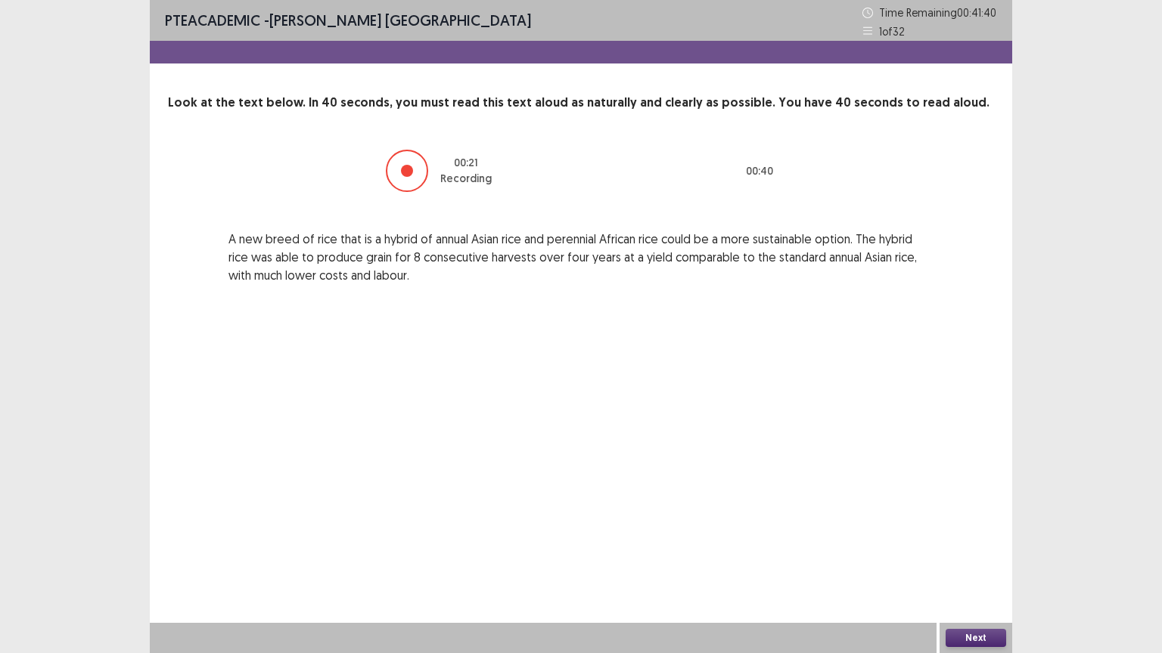
click at [967, 551] on button "Next" at bounding box center [975, 638] width 61 height 18
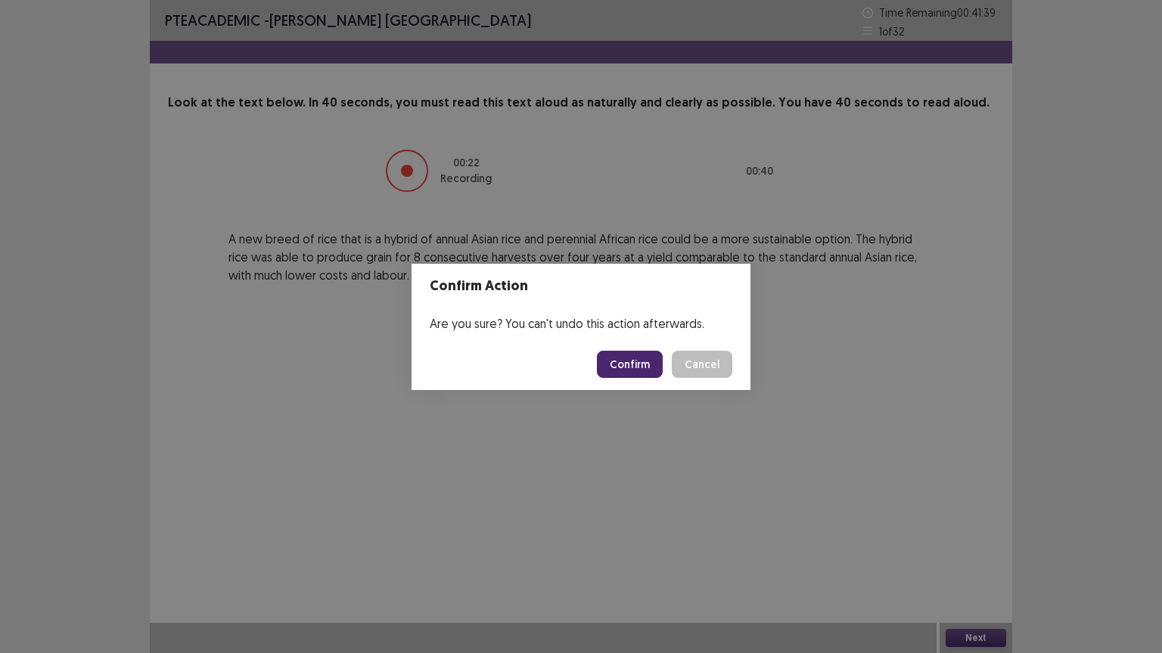
click at [653, 366] on button "Confirm" at bounding box center [630, 364] width 66 height 27
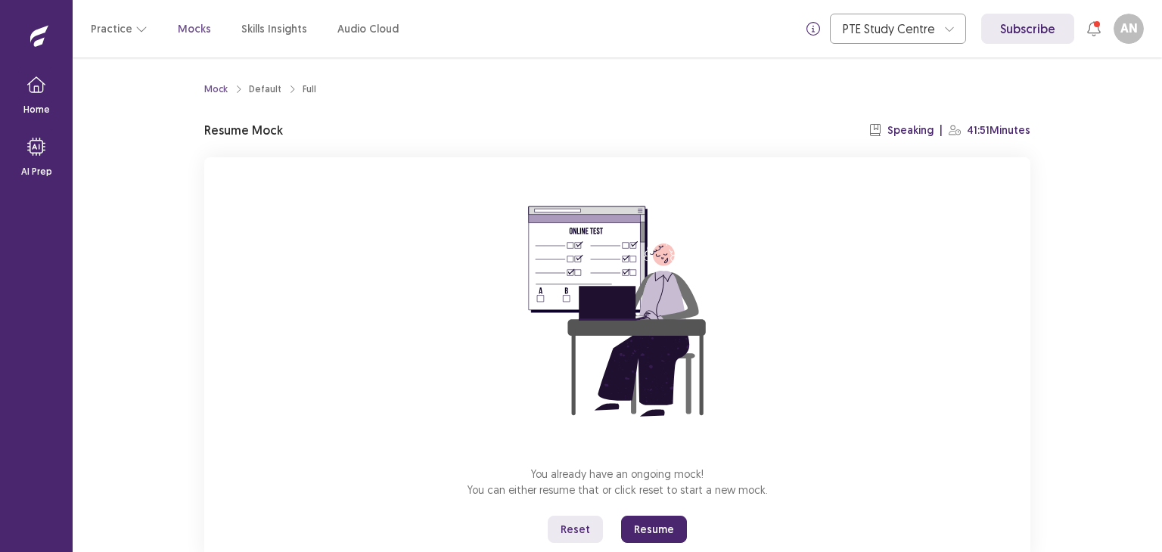
click at [655, 526] on button "Resume" at bounding box center [654, 529] width 66 height 27
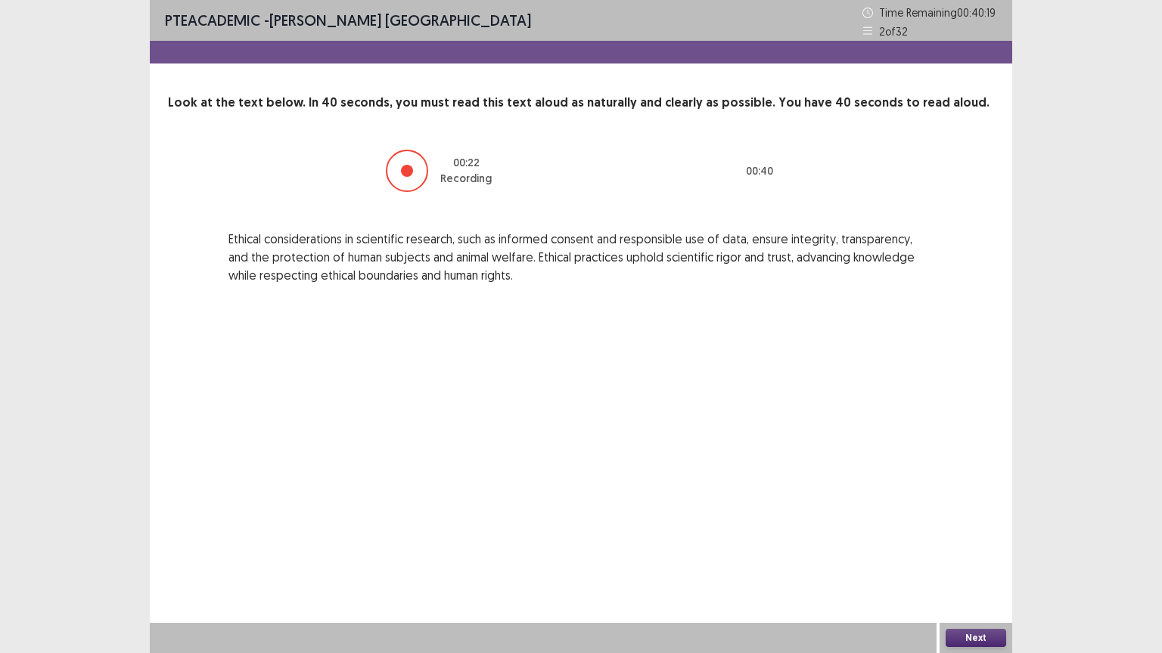
click at [971, 551] on button "Next" at bounding box center [975, 638] width 61 height 18
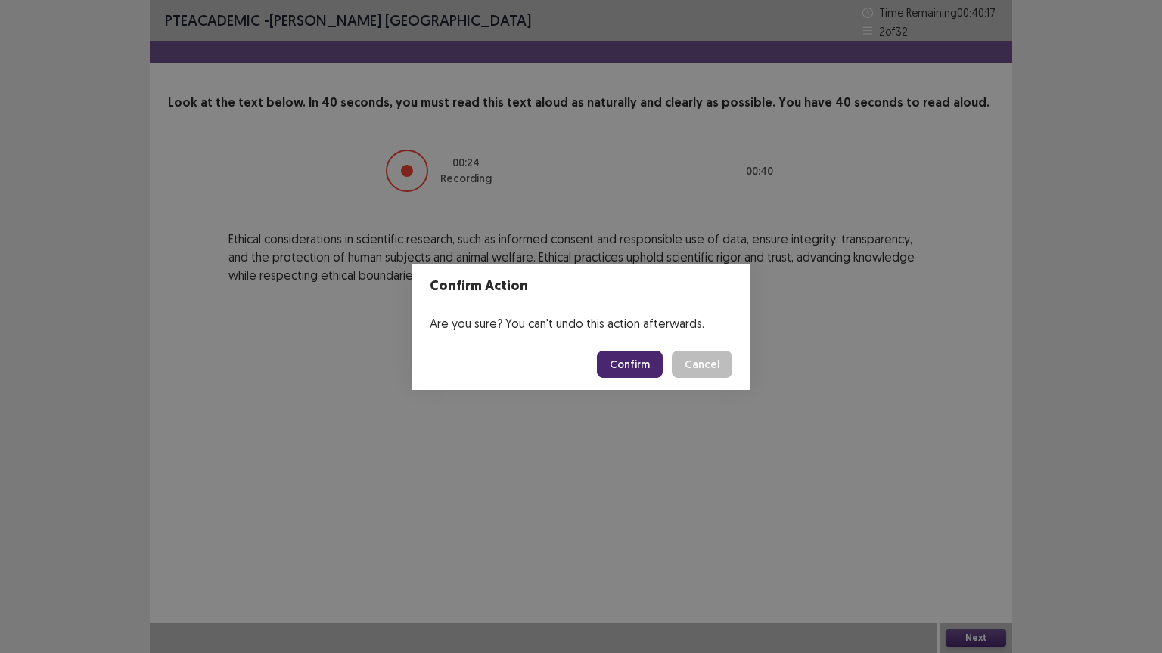
click at [626, 365] on button "Confirm" at bounding box center [630, 364] width 66 height 27
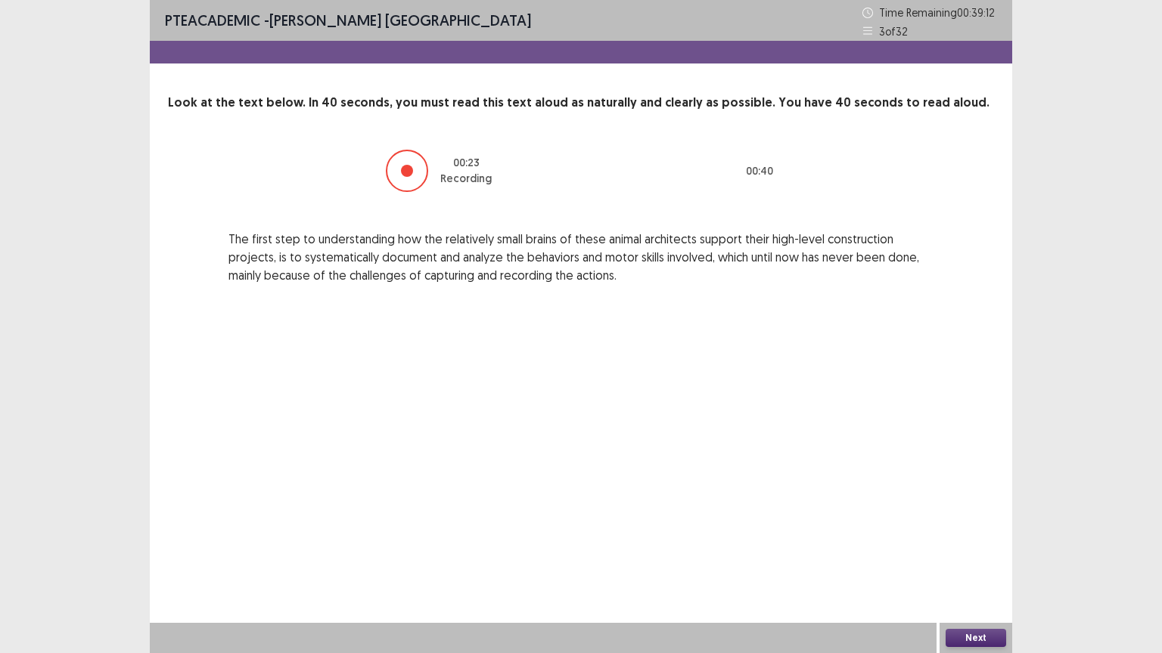
click at [979, 551] on button "Next" at bounding box center [975, 638] width 61 height 18
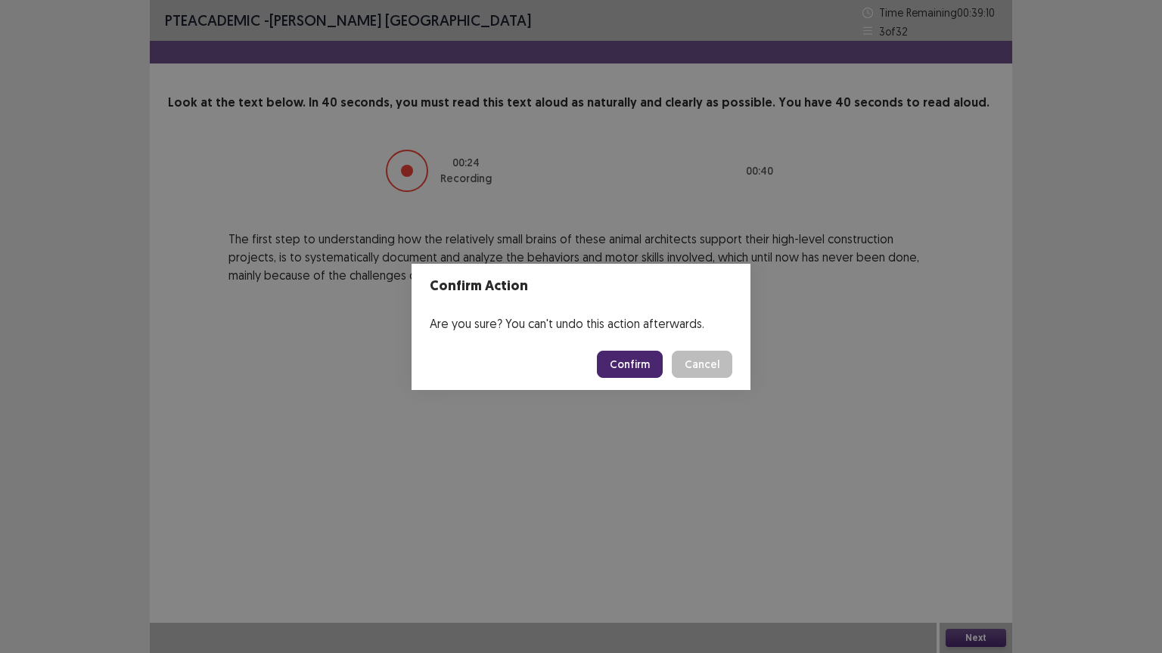
click at [638, 367] on button "Confirm" at bounding box center [630, 364] width 66 height 27
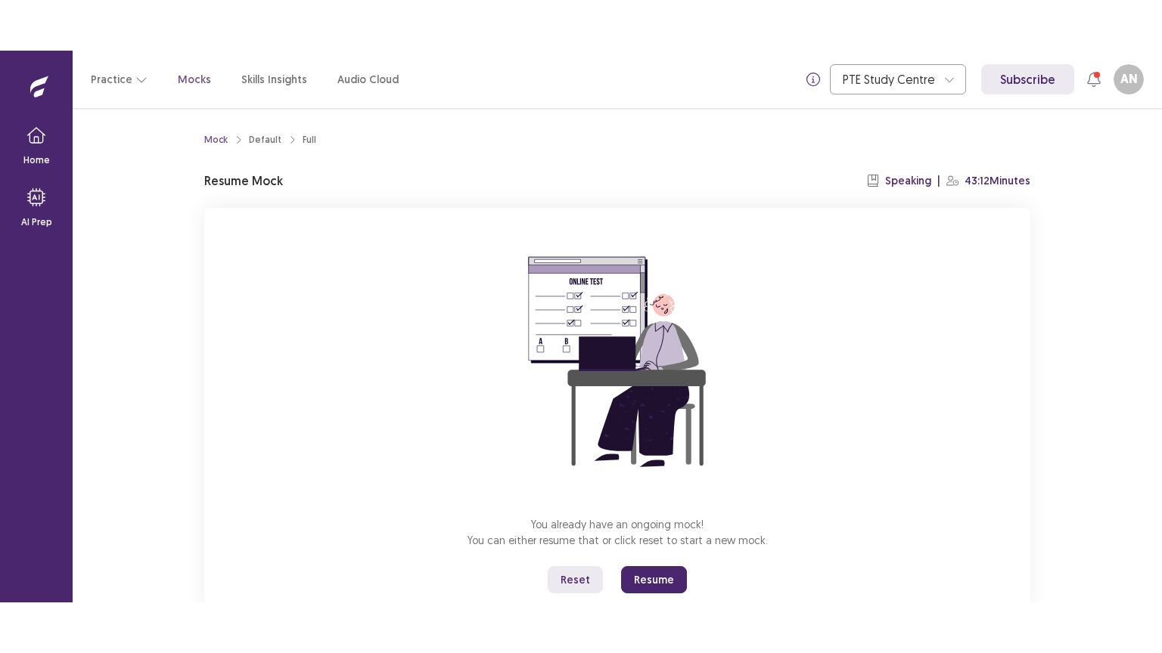
scroll to position [45, 0]
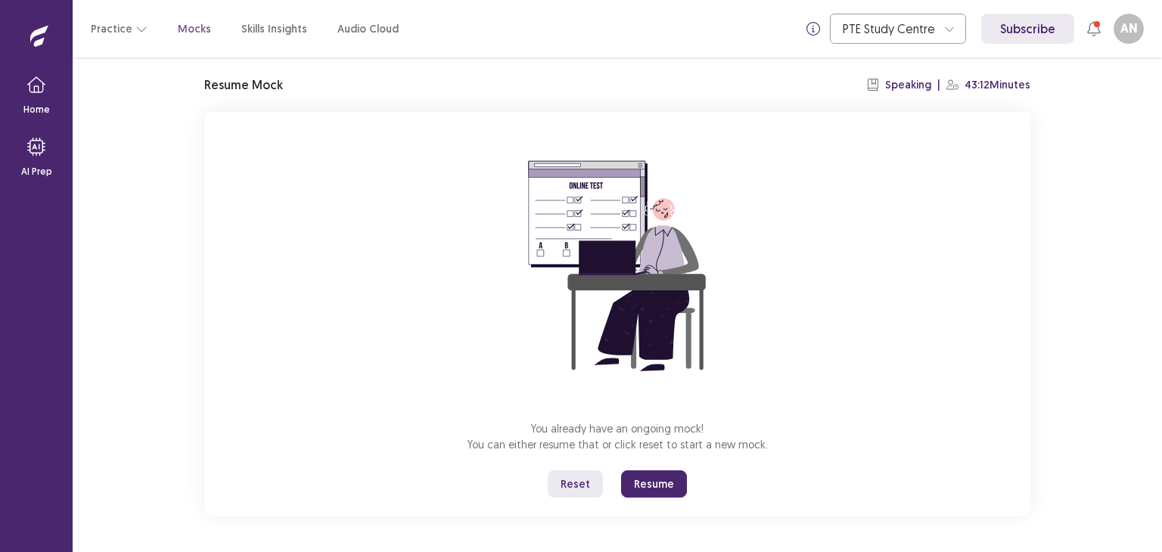
click at [677, 476] on button "Resume" at bounding box center [654, 483] width 66 height 27
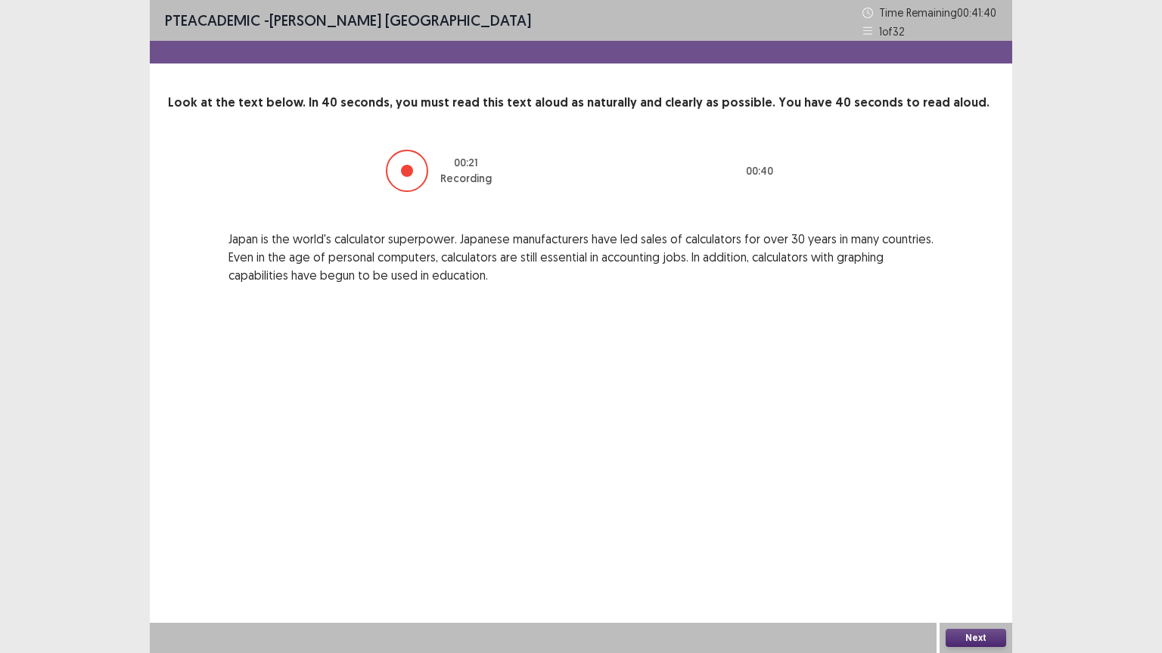
click at [959, 551] on button "Next" at bounding box center [975, 638] width 61 height 18
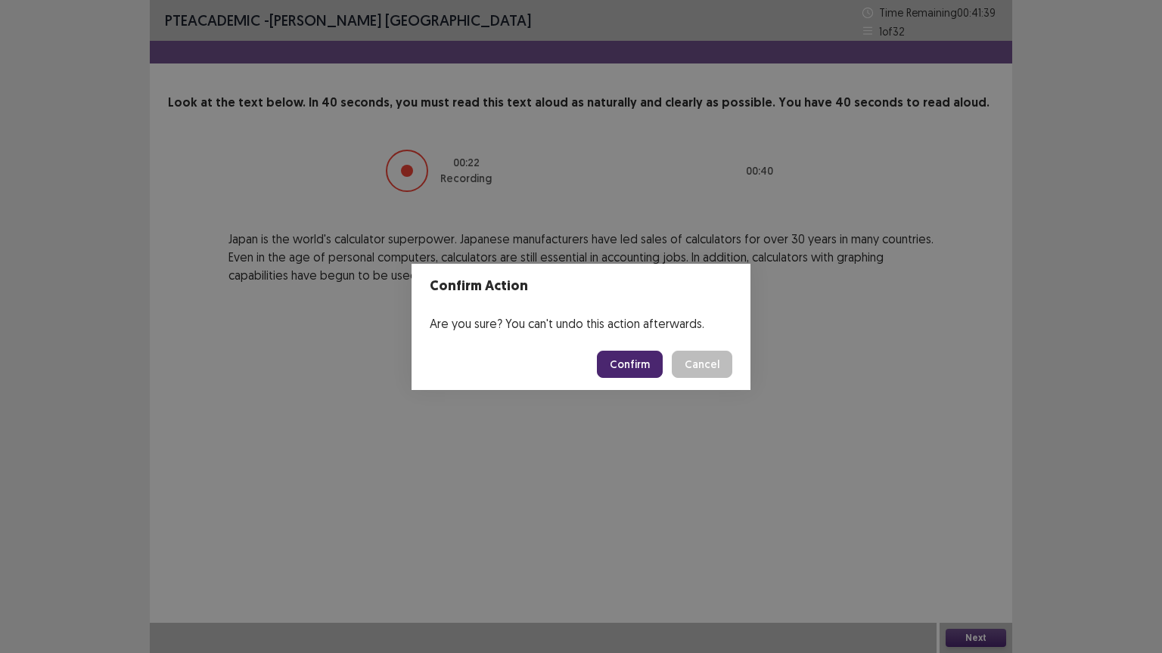
click at [644, 359] on button "Confirm" at bounding box center [630, 364] width 66 height 27
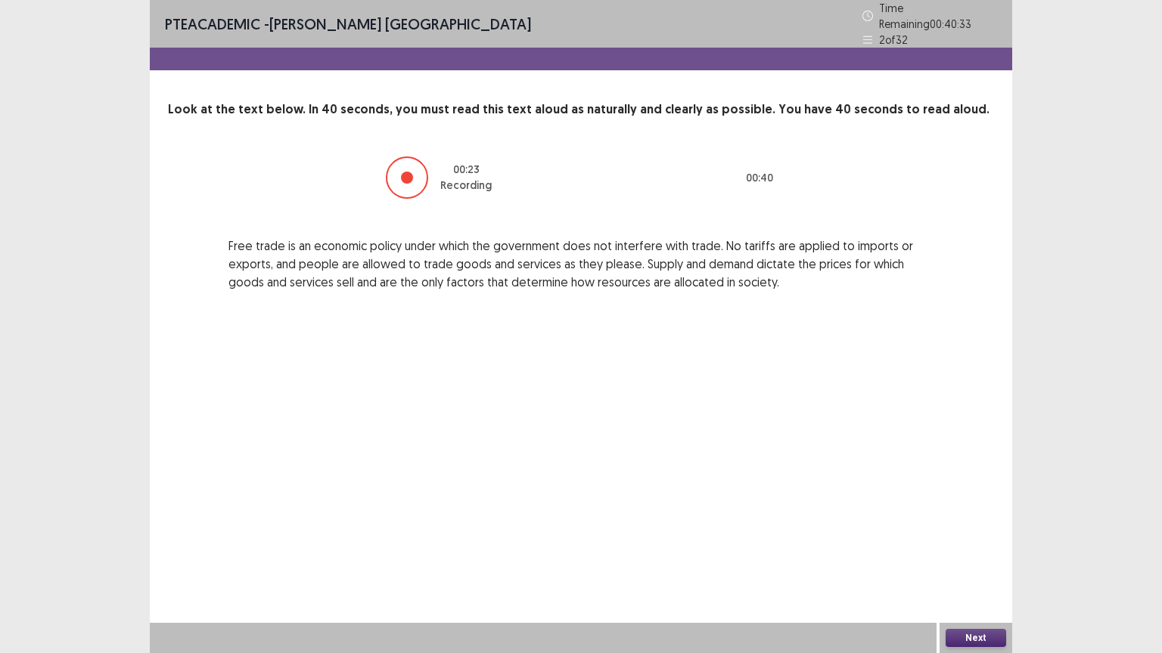
click at [970, 551] on div "Next" at bounding box center [975, 638] width 73 height 30
click at [972, 551] on button "Next" at bounding box center [975, 638] width 61 height 18
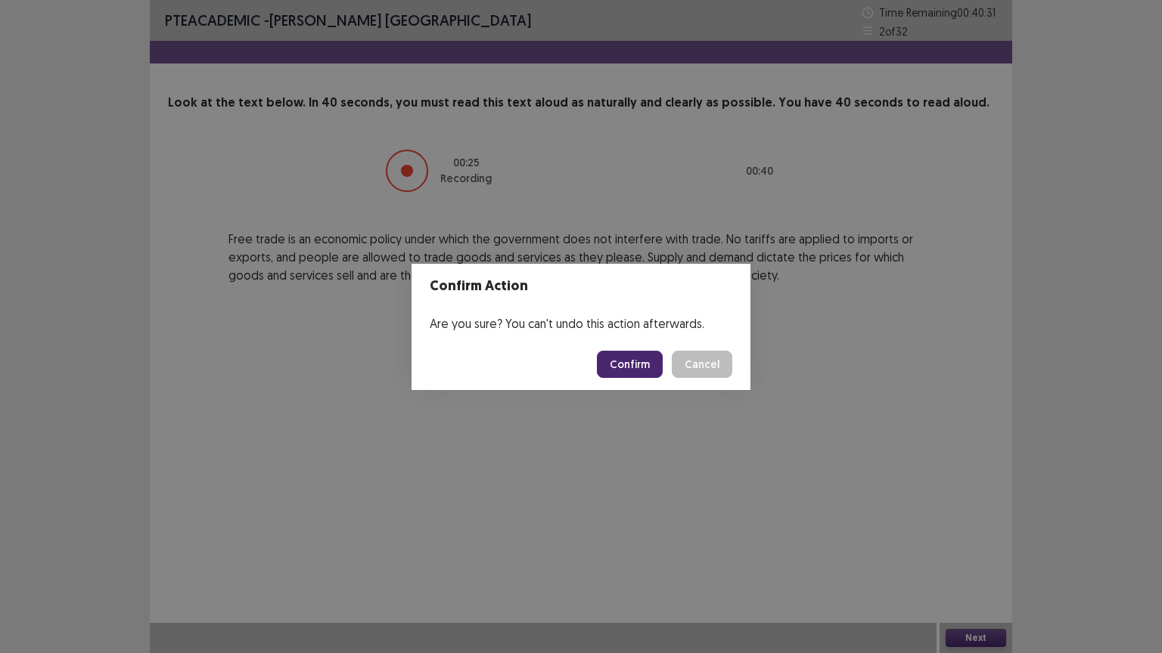
click at [620, 353] on button "Confirm" at bounding box center [630, 364] width 66 height 27
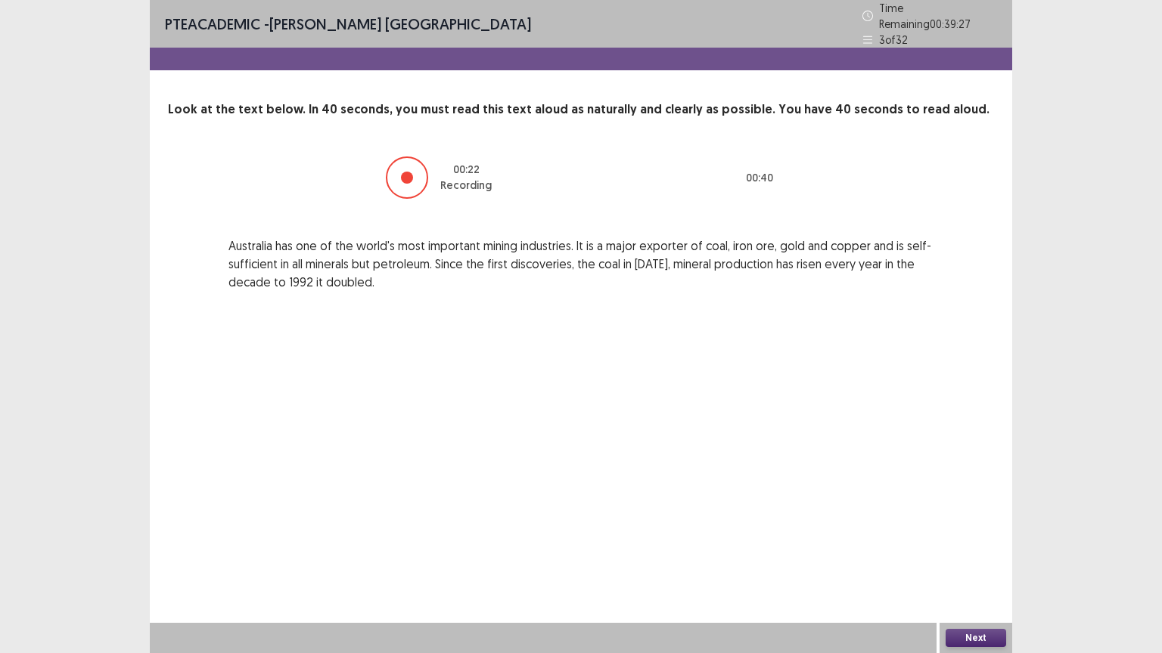
click at [962, 551] on button "Next" at bounding box center [975, 638] width 61 height 18
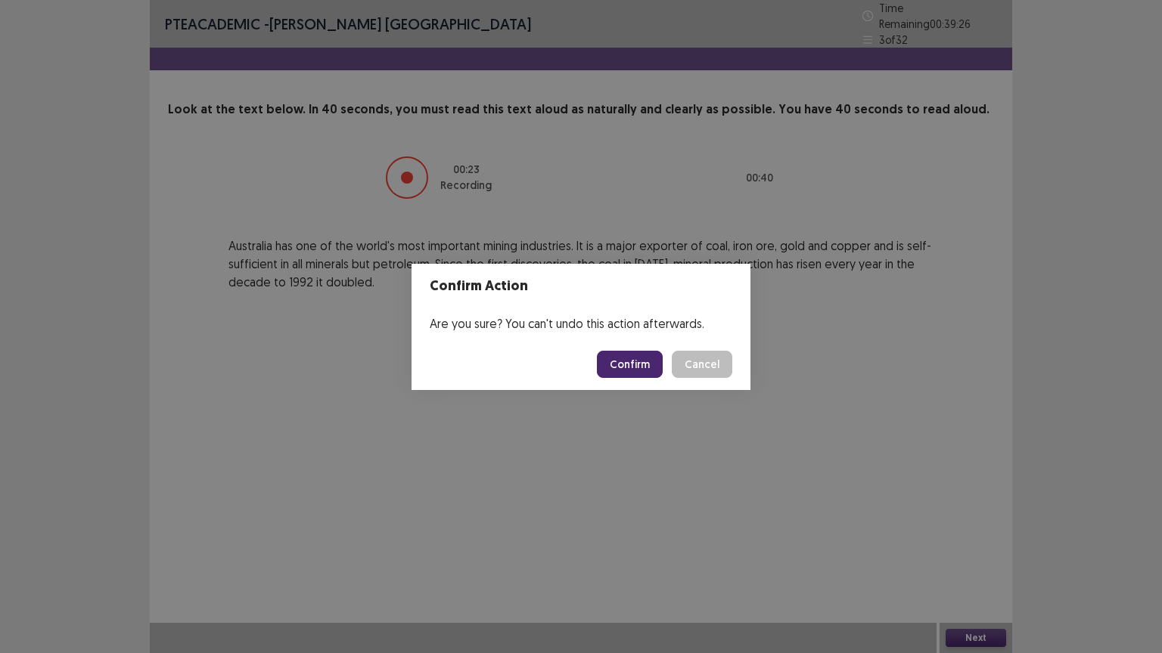
click at [619, 356] on button "Confirm" at bounding box center [630, 364] width 66 height 27
